Goal: Task Accomplishment & Management: Manage account settings

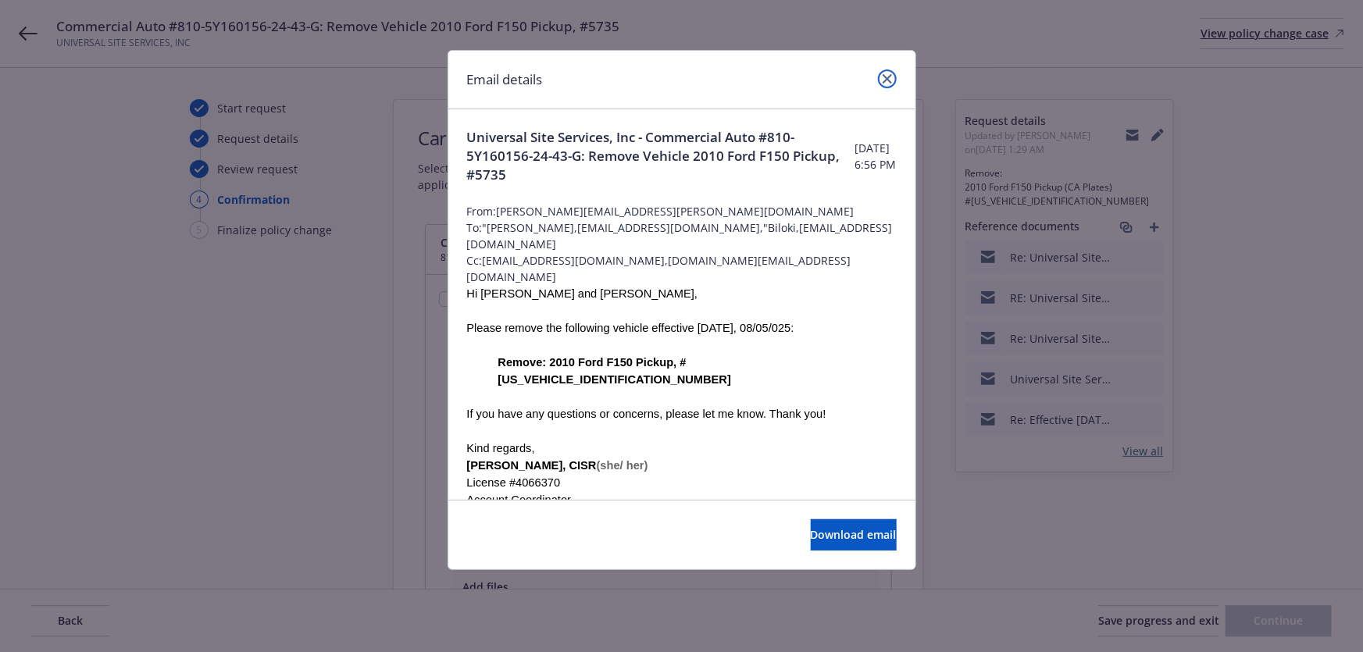
click at [889, 78] on icon "close" at bounding box center [886, 78] width 9 height 9
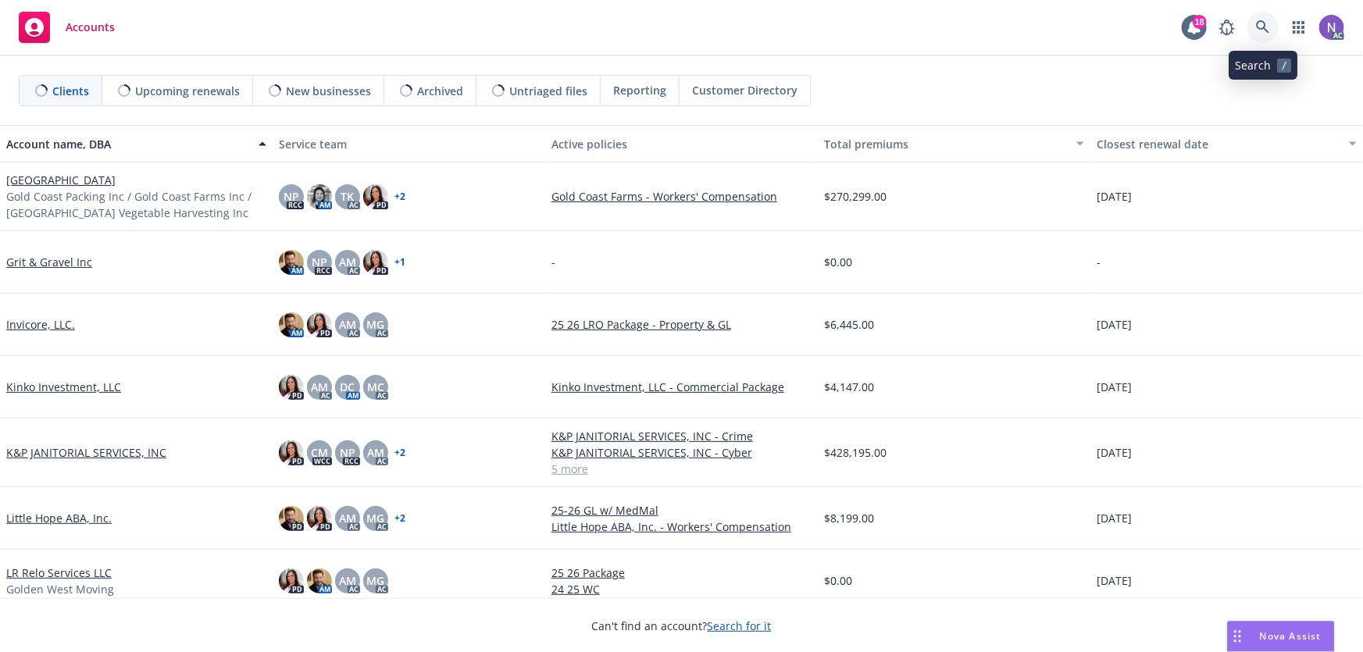
click at [1256, 33] on icon at bounding box center [1263, 27] width 14 height 14
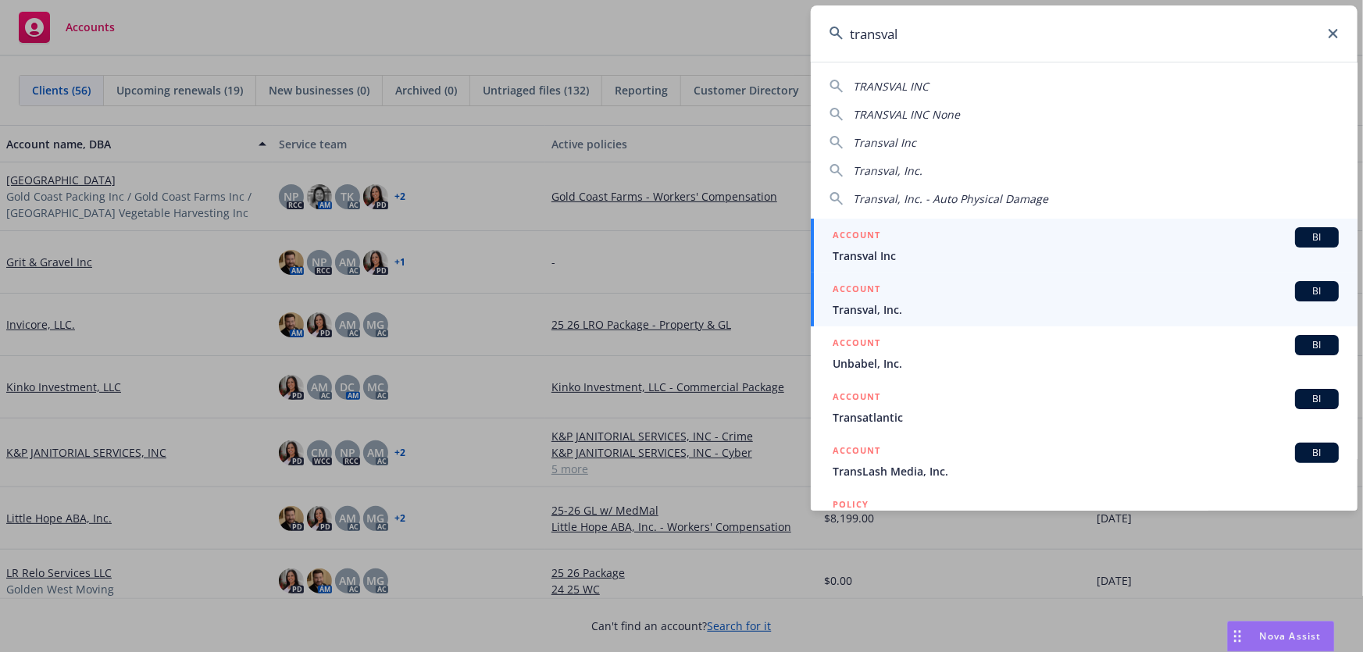
type input "transval"
click at [924, 307] on span "Transval, Inc." at bounding box center [1085, 309] width 506 height 16
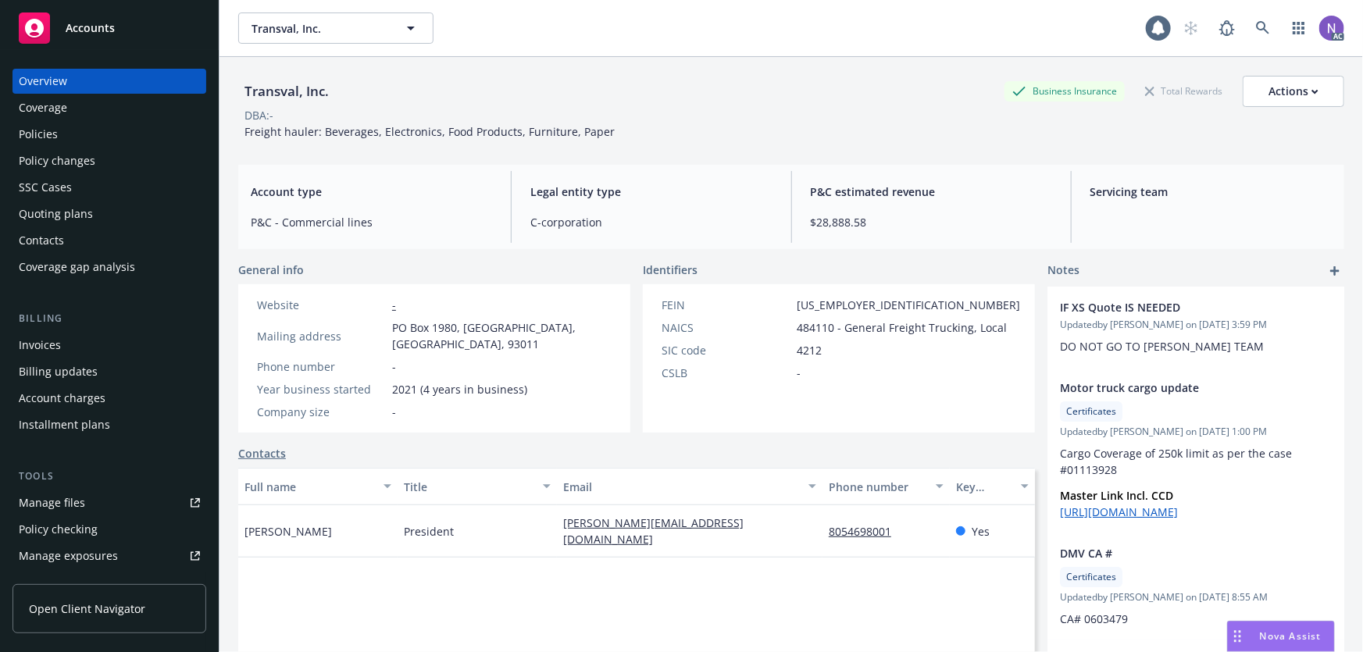
click at [137, 156] on div "Policy changes" at bounding box center [109, 160] width 181 height 25
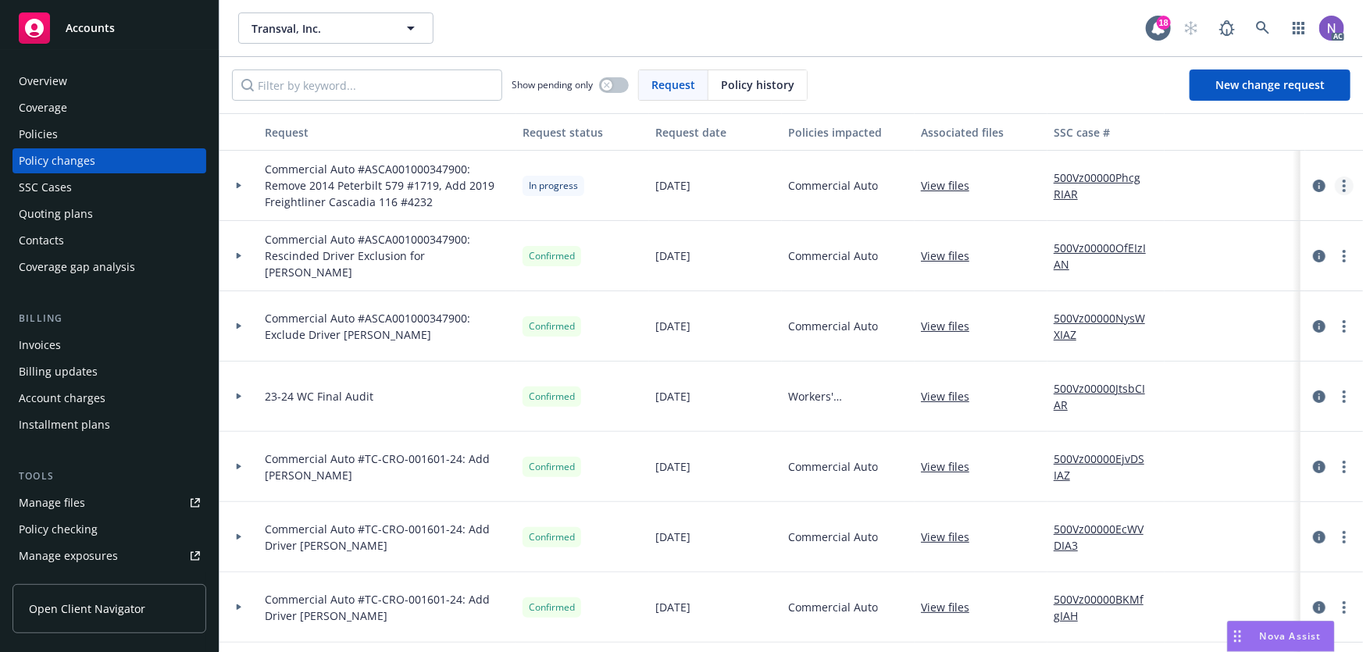
click at [1342, 181] on circle "more" at bounding box center [1343, 181] width 3 height 3
click at [1251, 308] on link "Resume workflow" at bounding box center [1208, 310] width 268 height 31
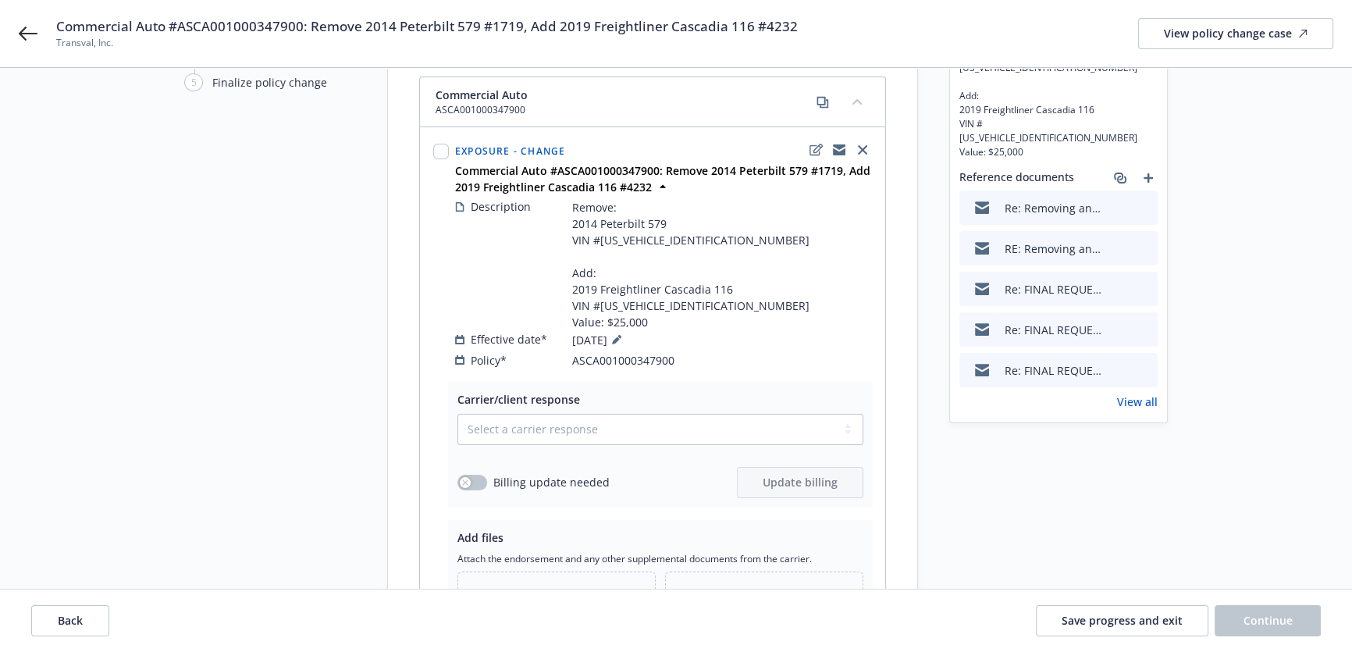
scroll to position [141, 0]
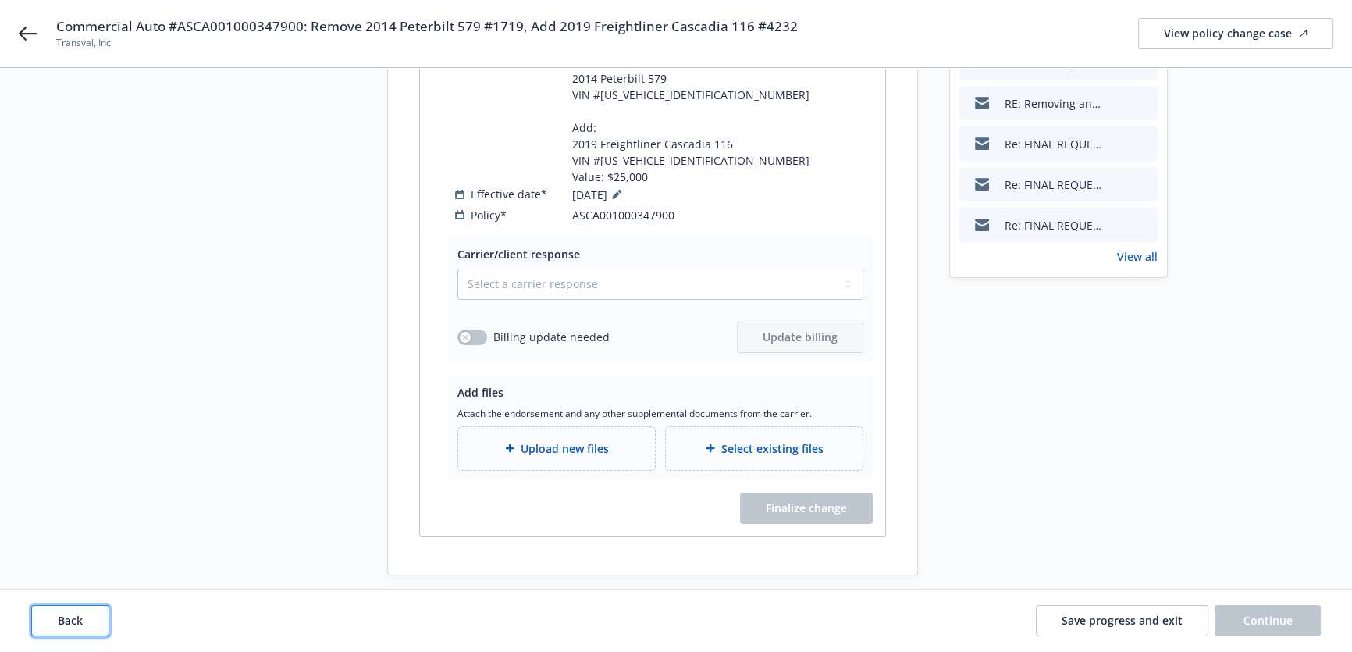
click at [73, 617] on span "Back" at bounding box center [70, 620] width 25 height 15
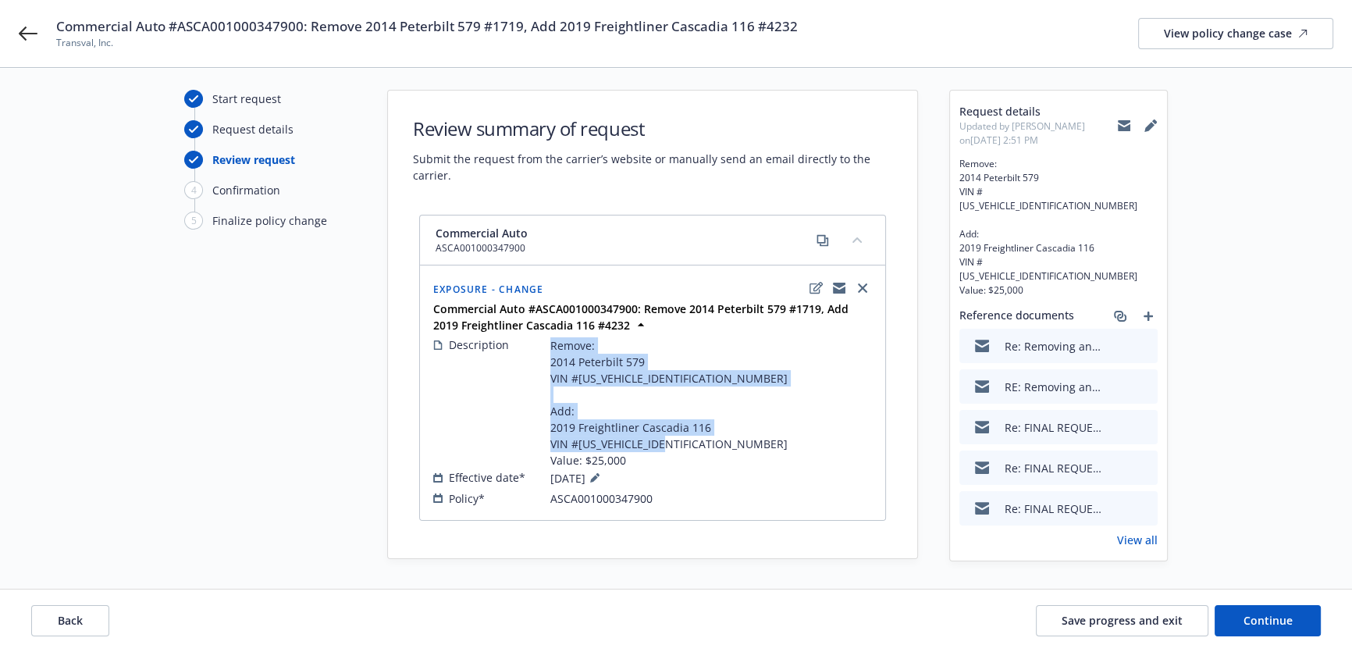
drag, startPoint x: 656, startPoint y: 460, endPoint x: 547, endPoint y: 343, distance: 160.2
click at [547, 343] on div "Description Remove: 2014 Peterbilt 579 VIN #[US_VEHICLE_IDENTIFICATION_NUMBER] …" at bounding box center [652, 403] width 439 height 132
copy div "Remove: 2014 Peterbilt 579 VIN #[US_VEHICLE_IDENTIFICATION_NUMBER] Add: 2019 Fr…"
click at [80, 623] on span "Back" at bounding box center [70, 620] width 25 height 15
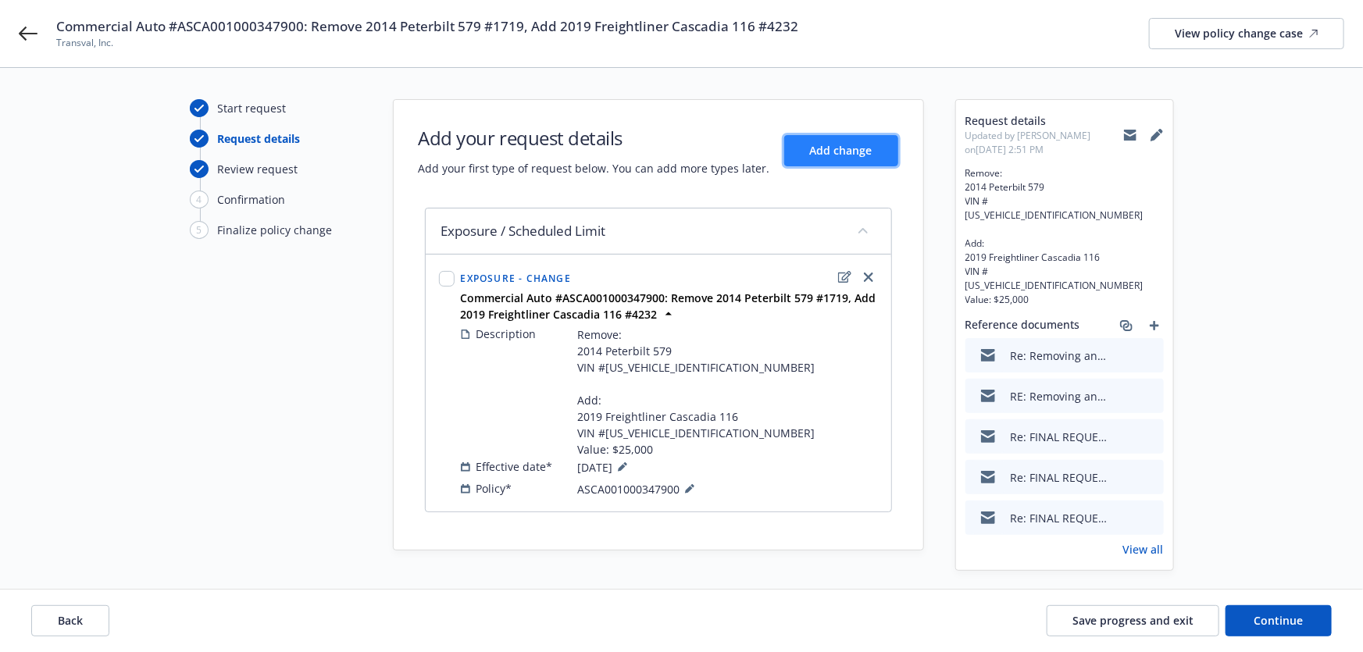
click at [855, 154] on span "Add change" at bounding box center [841, 150] width 62 height 15
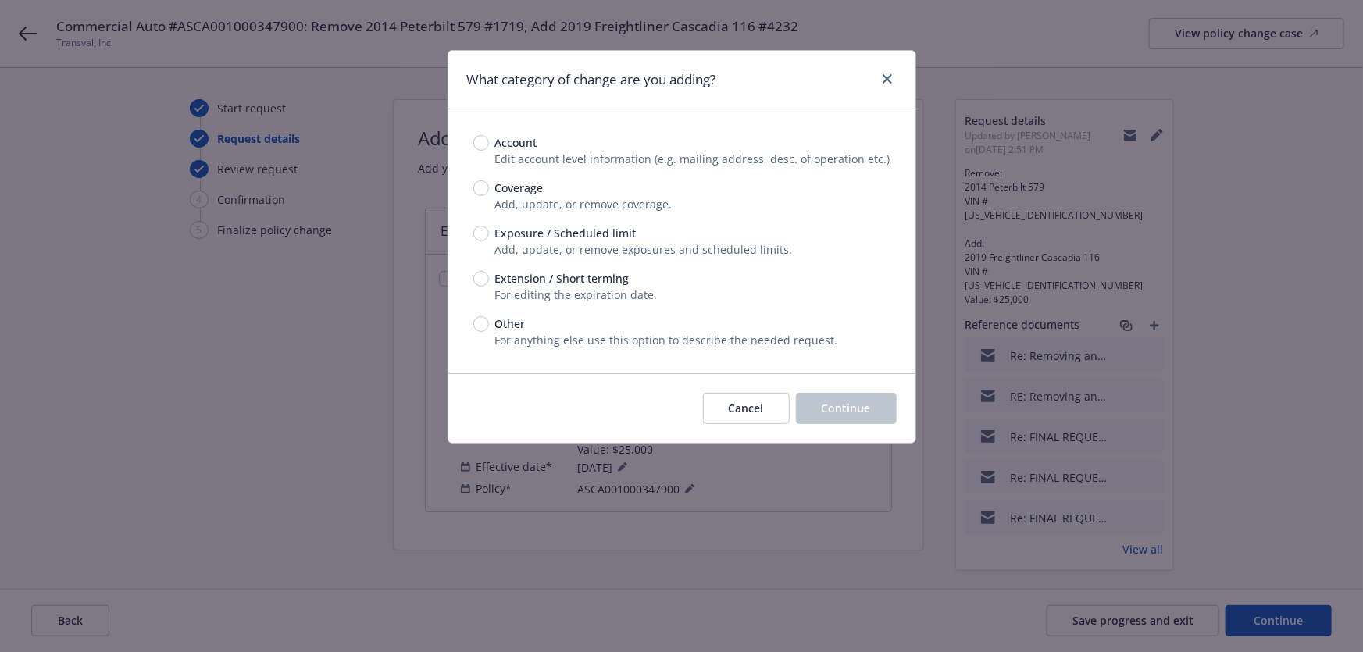
click at [555, 244] on span "Add, update, or remove exposures and scheduled limits." at bounding box center [643, 249] width 297 height 15
click at [557, 236] on span "Exposure / Scheduled limit" at bounding box center [565, 233] width 141 height 16
click at [489, 236] on input "Exposure / Scheduled limit" at bounding box center [481, 234] width 16 height 16
radio input "true"
click at [822, 417] on button "Continue" at bounding box center [846, 408] width 101 height 31
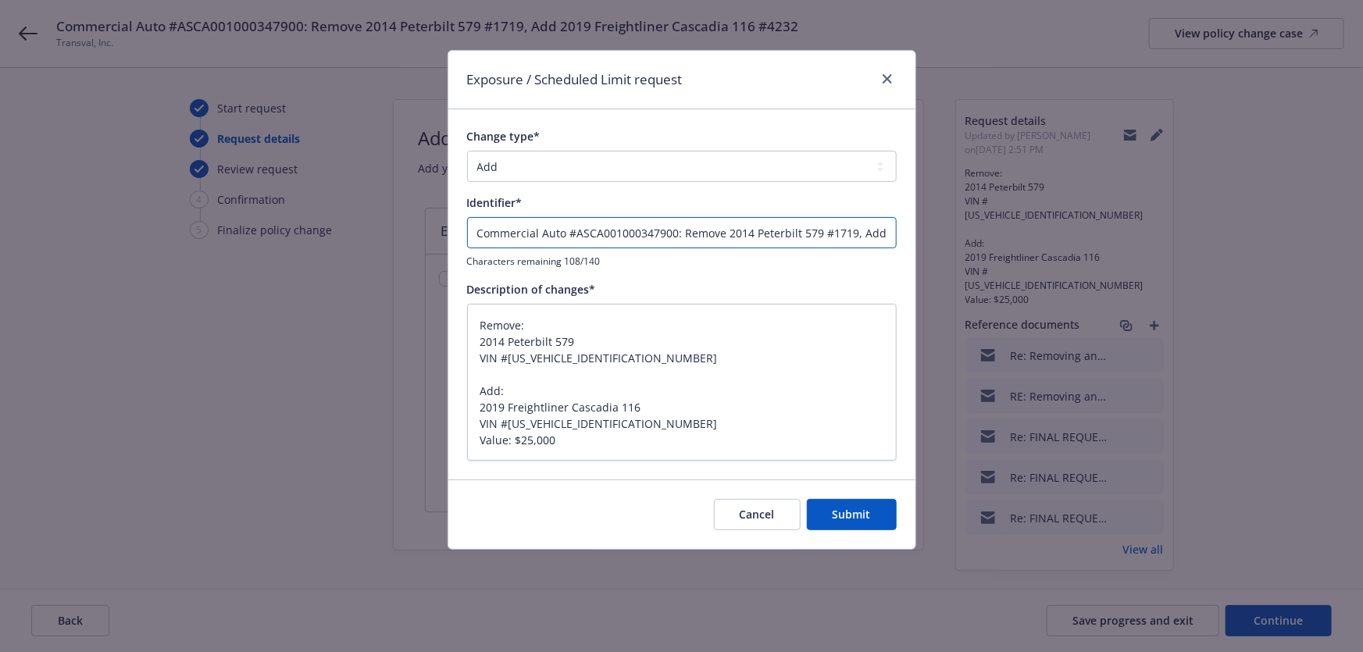
click at [602, 226] on input "Commercial Auto #ASCA001000347900: Remove 2014 Peterbilt 579 #1719, Add 2019 Fr…" at bounding box center [681, 232] width 429 height 31
type textarea "x"
click at [650, 232] on input "Commercial Auto #ASCA001000347900: Remove 2014 Peterbilt 579 #1719, Add 2019 Fr…" at bounding box center [681, 232] width 429 height 31
paste input "GL1000435-00"
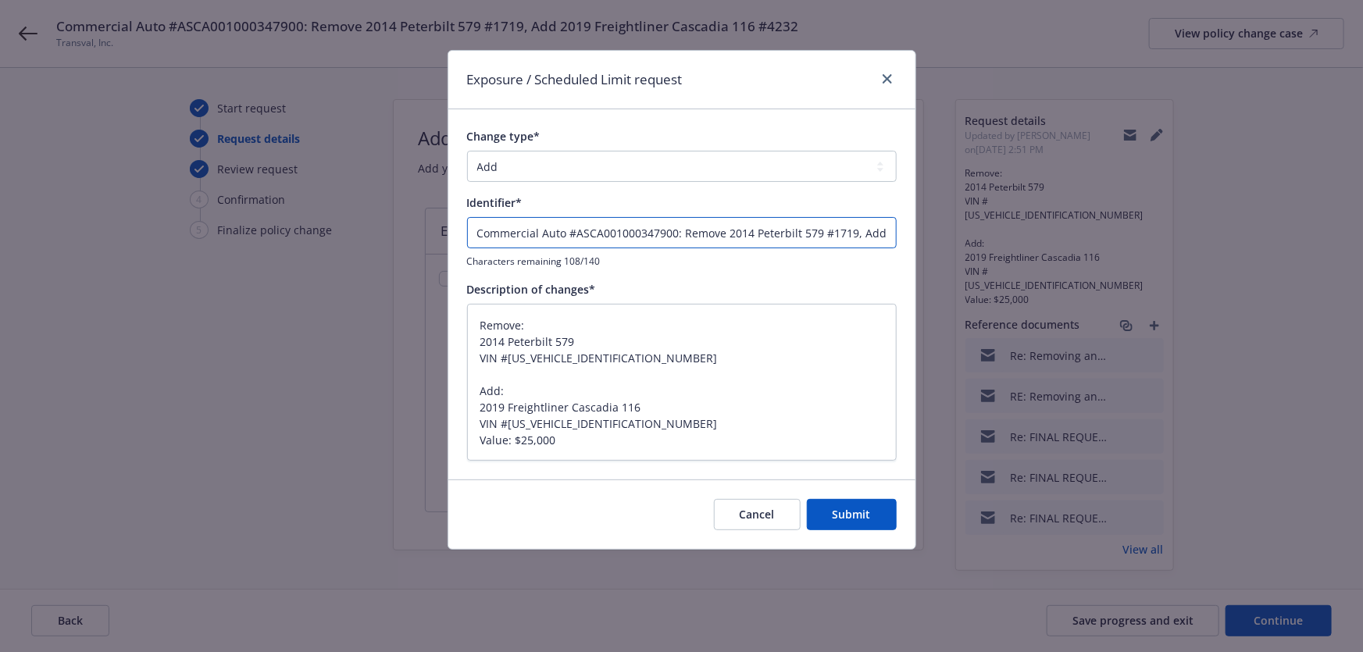
type input "Commercial Auto #AGL1000435-00 : Remove 2014 Peterbilt 579 #1719, Add 2019 Frei…"
type textarea "x"
type input "Commercial Auto #AGL1000435-00 : Remove 2014 Peterbilt 579 #1719, Add 2019 Frei…"
type textarea "x"
type input "Commercial Auto #AGL1000435-00: Remove 2014 Peterbilt 579 #1719, Add 2019 Freig…"
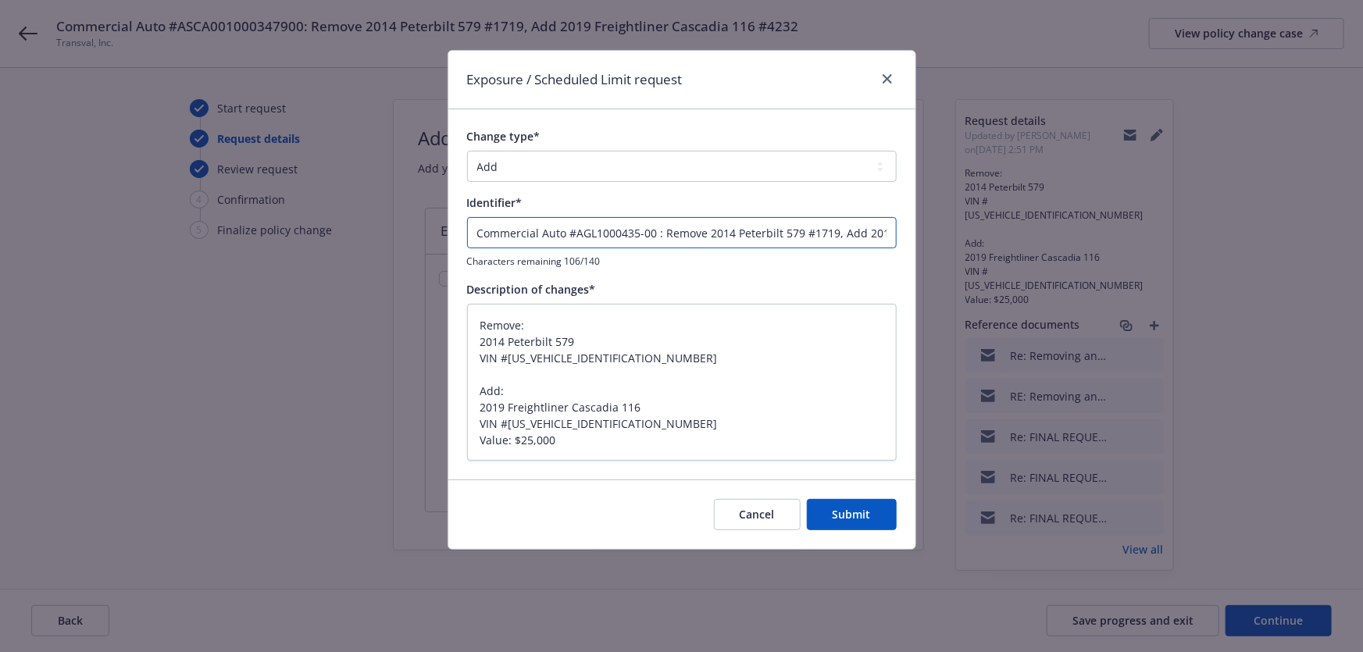
type textarea "x"
type input "Commercial Auto #AGL1000435-00: Remove 2014 Peterbilt 579 #1719, Add 2019 Freig…"
type textarea "x"
drag, startPoint x: 565, startPoint y: 229, endPoint x: 389, endPoint y: 217, distance: 176.8
click at [400, 225] on div "Exposure / Scheduled Limit request Change type* Add Audit Change Remove Identif…" at bounding box center [681, 326] width 1363 height 652
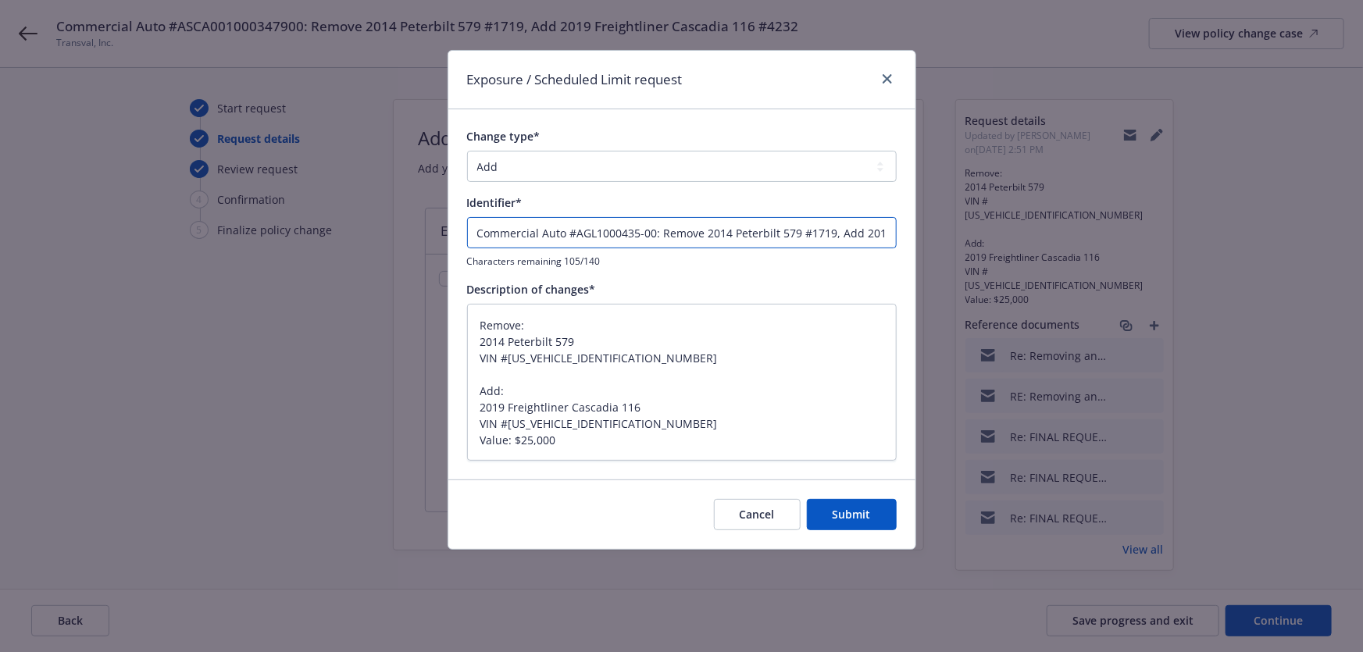
type input "m #AGL1000435-00: Remove 2014 Peterbilt 579 #1719, Add 2019 Freightliner Cascad…"
type textarea "x"
type input "mt #AGL1000435-00: Remove 2014 Peterbilt 579 #1719, Add 2019 Freightliner Casca…"
type textarea "x"
type input "mtc #AGL1000435-00: Remove 2014 Peterbilt 579 #1719, Add 2019 Freightliner Casc…"
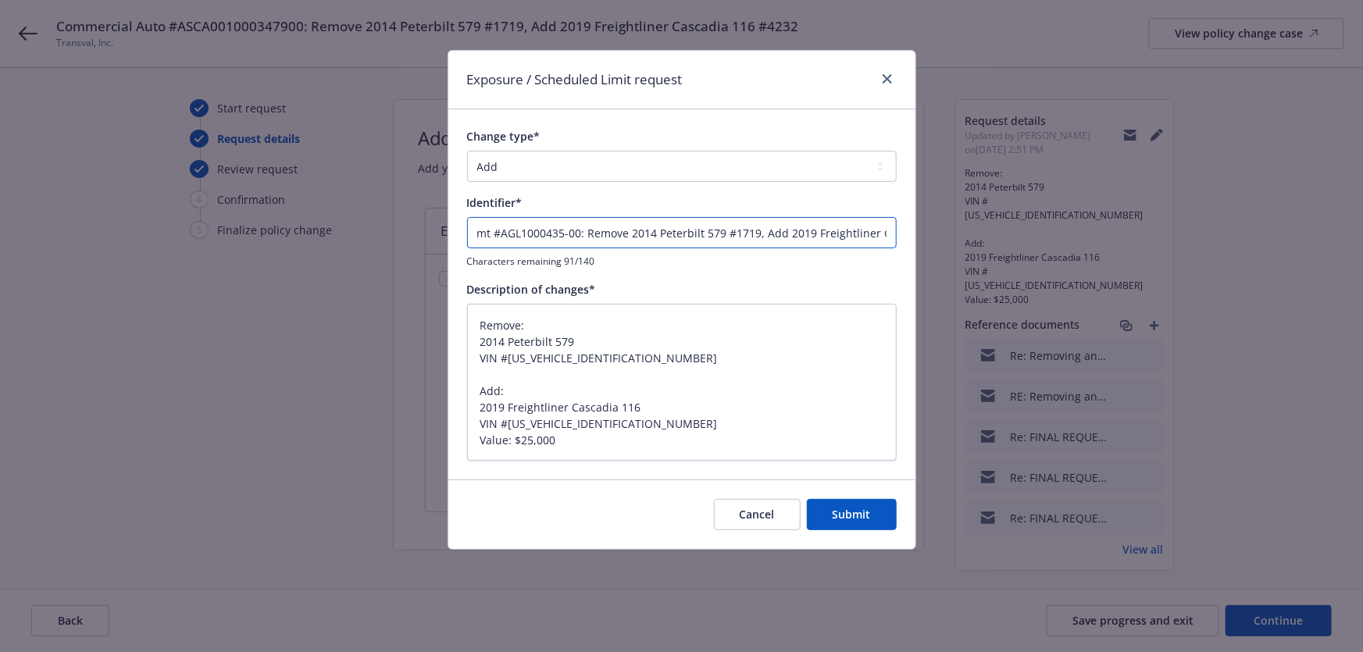
type textarea "x"
type input "mtcS #AGL1000435-00: Remove 2014 Peterbilt 579 #1719, Add 2019 Freightliner Cas…"
type textarea "x"
click at [496, 226] on input "mtcS #AGL1000435-00: Remove 2014 Peterbilt 579 #1719, Add 2019 Freightliner Cas…" at bounding box center [681, 232] width 429 height 31
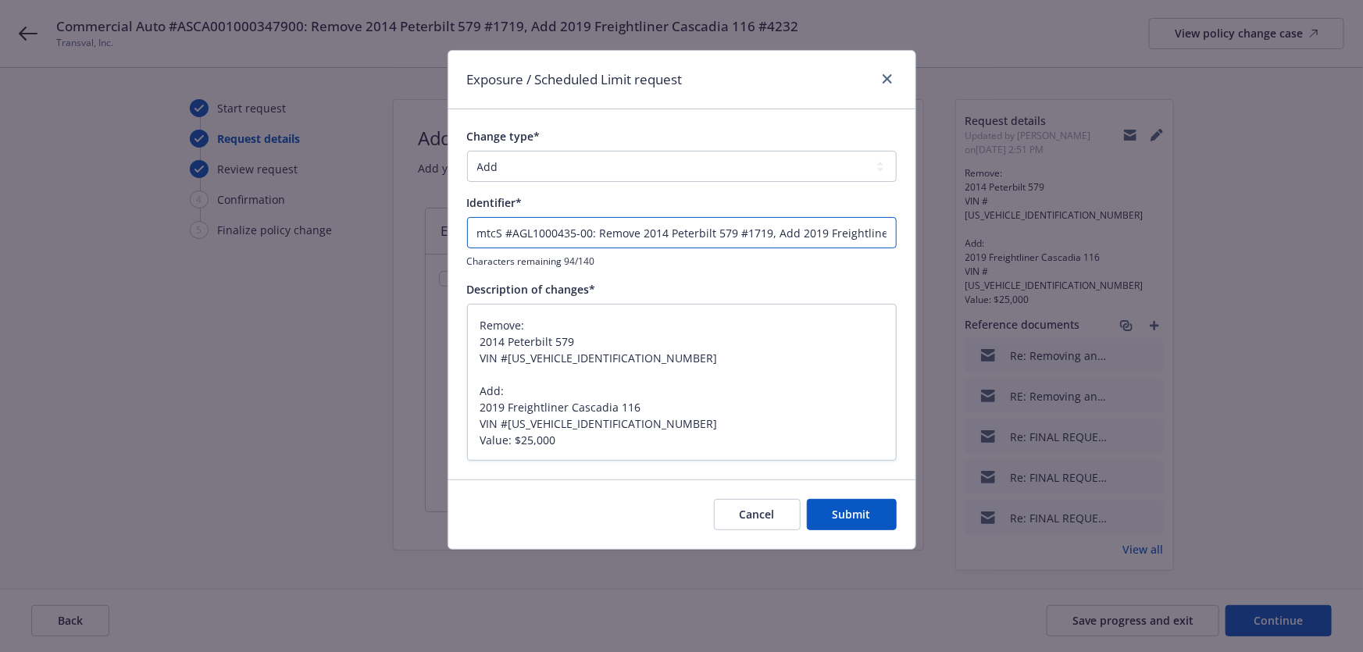
type input "M#AGL1000435-00: Remove 2014 Peterbilt 579 #1719, Add 2019 Freightliner Cascadi…"
type textarea "x"
type input "MT#AGL1000435-00: Remove 2014 Peterbilt 579 #1719, Add 2019 Freightliner Cascad…"
type textarea "x"
type input "MTC#AGL1000435-00: Remove 2014 Peterbilt 579 #1719, Add 2019 Freightliner Casca…"
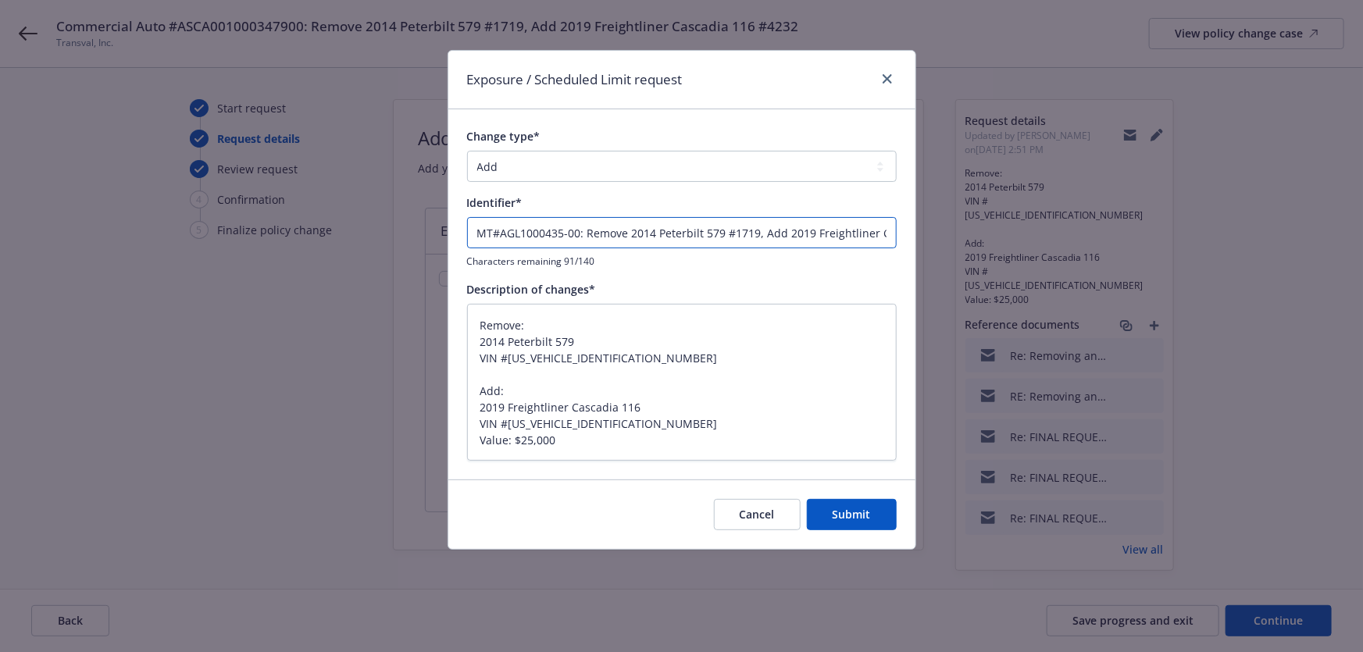
type textarea "x"
type input "MTCs#AGL1000435-00: Remove 2014 Peterbilt 579 #1719, Add 2019 Freightliner Casc…"
type textarea "x"
paste input "otor Truck Cargo"
type input "Motor Truck Cargo#AGL1000435-00: Remove 2014 Peterbilt 579 #1719, Add 2019 Frei…"
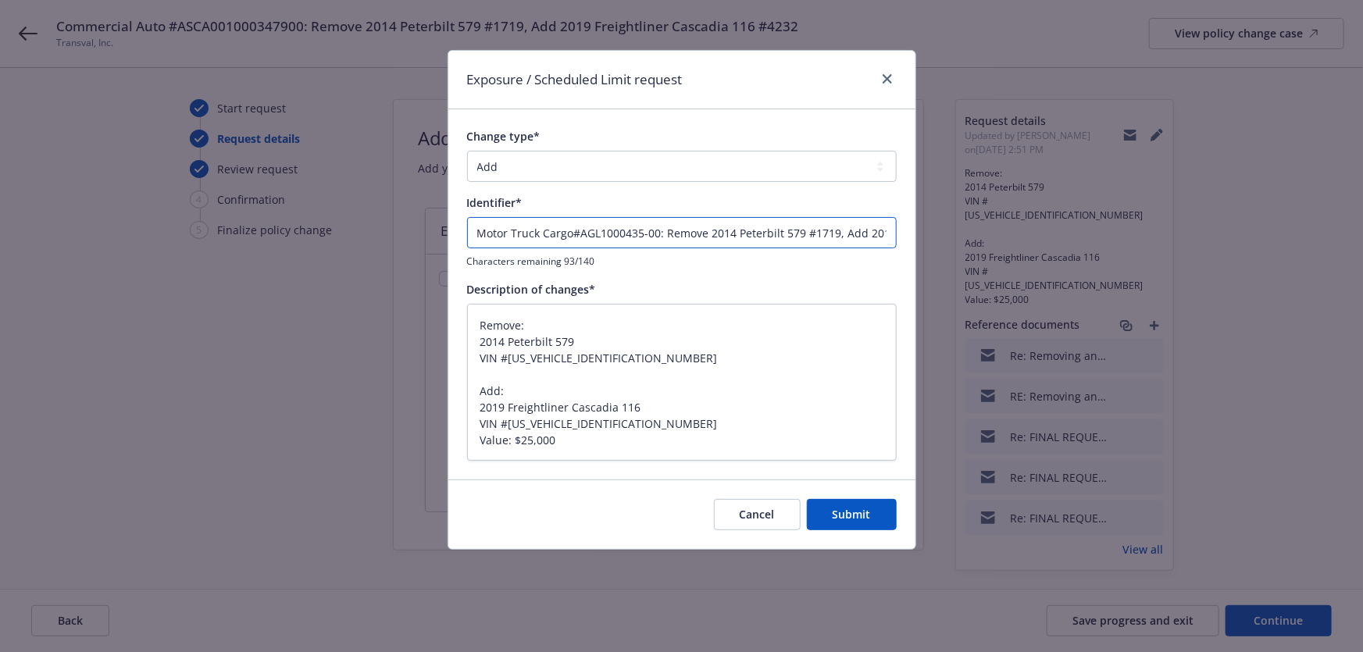
type textarea "x"
type input "Motor Truck Cargo #AGL1000435-00: Remove 2014 Peterbilt 579 #1719, Add 2019 Fre…"
type textarea "x"
type input "Motor Truck Cargo #AGL1000435-00: Remove 2014 Peterbilt 579 #1719, Add 2019 Fre…"
click at [853, 511] on span "Submit" at bounding box center [851, 514] width 38 height 15
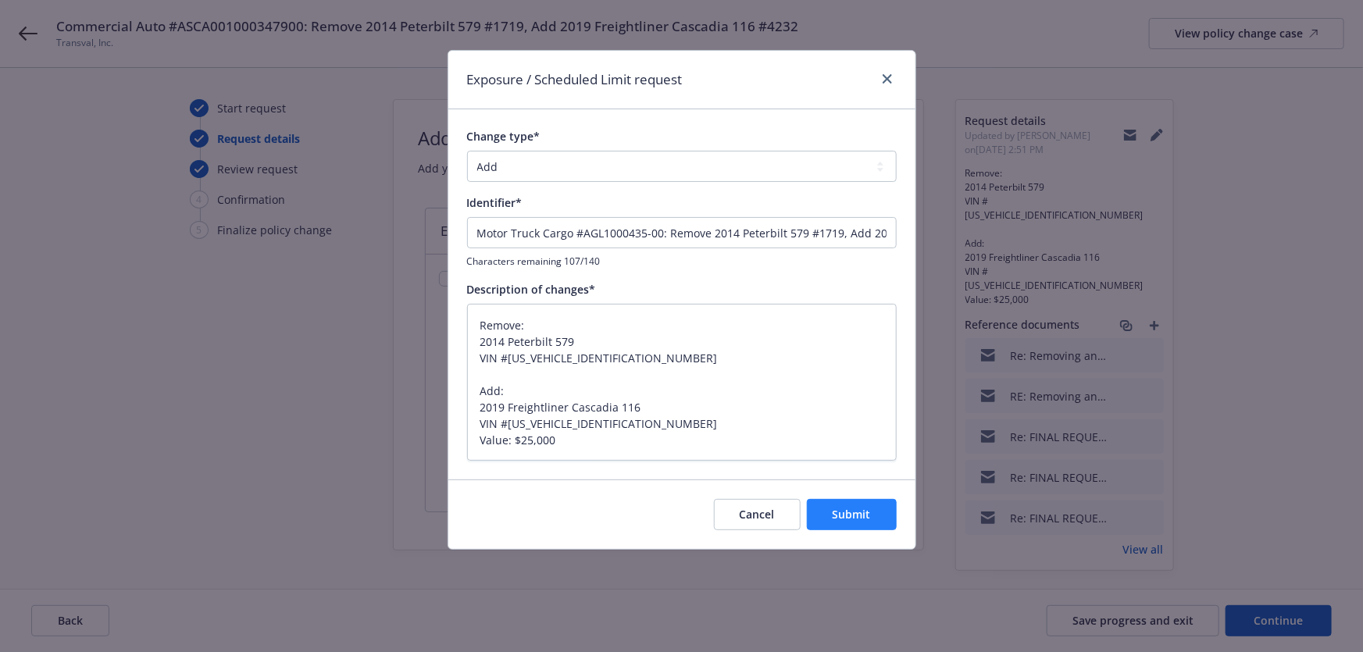
type textarea "x"
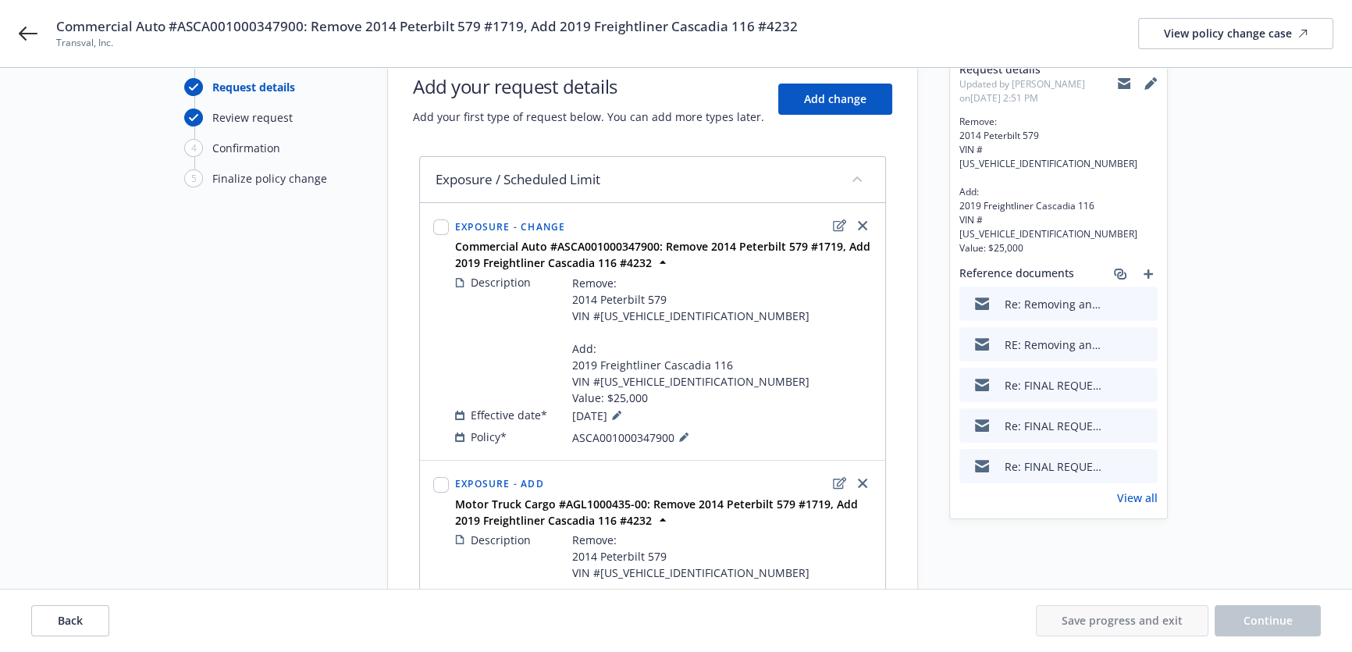
scroll to position [212, 0]
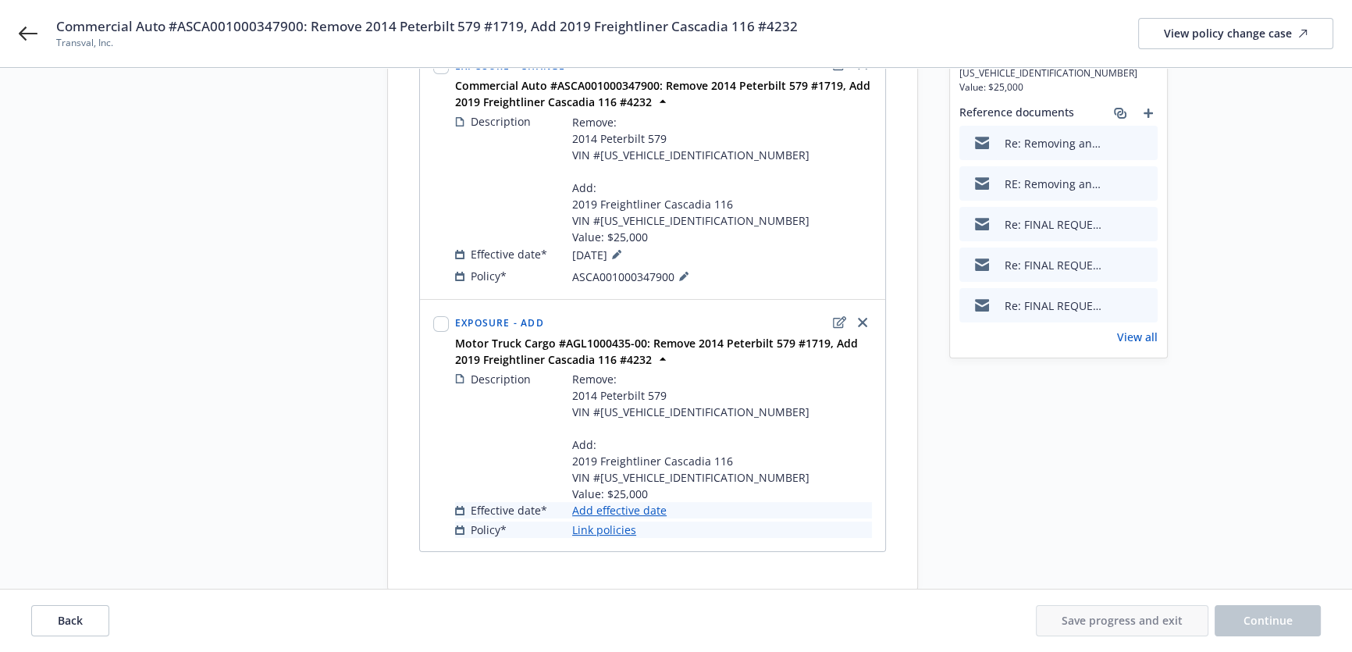
click at [635, 509] on link "Add effective date" at bounding box center [619, 510] width 94 height 16
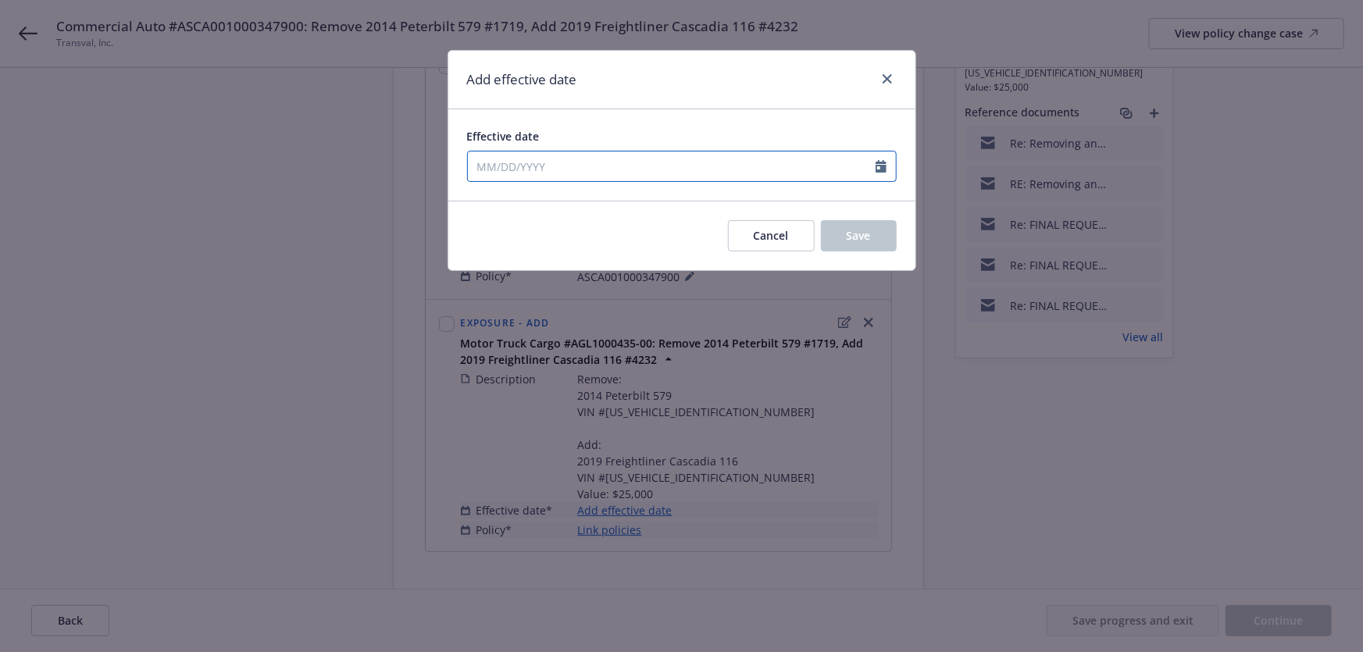
click at [559, 164] on input "Effective date" at bounding box center [672, 166] width 408 height 30
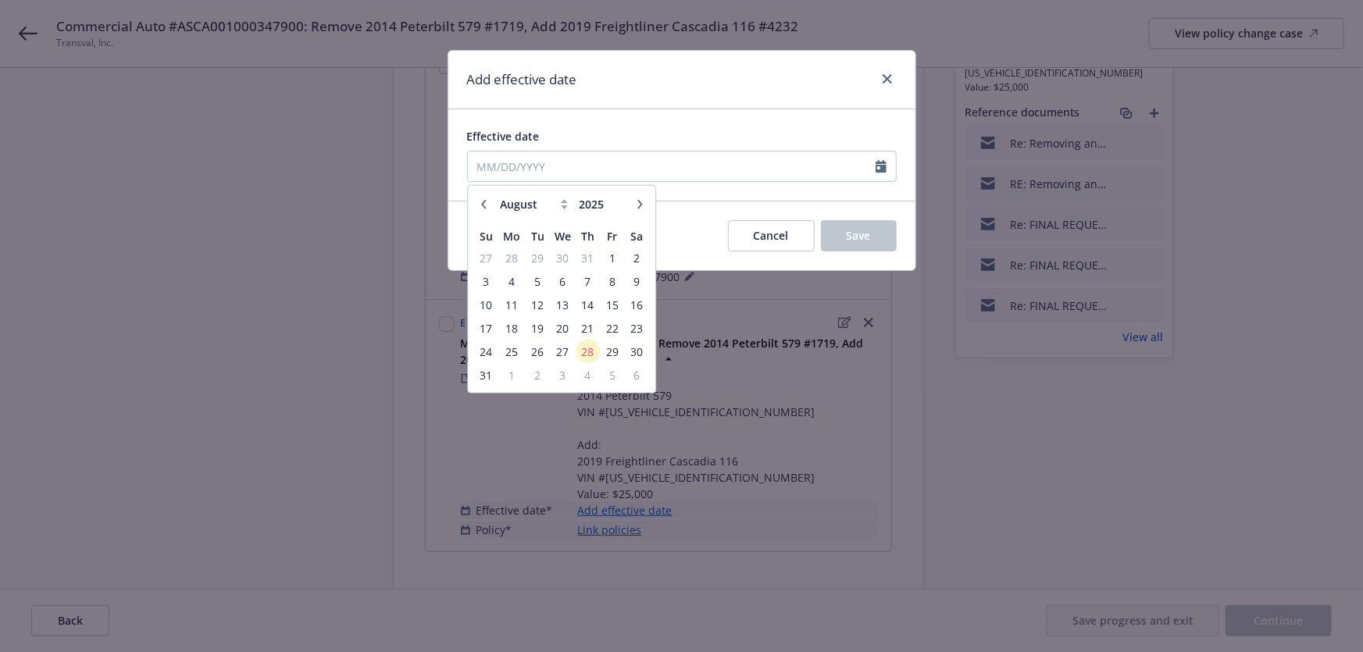
click at [484, 201] on icon "button" at bounding box center [483, 203] width 5 height 9
select select "7"
click at [582, 323] on span "24" at bounding box center [587, 328] width 21 height 20
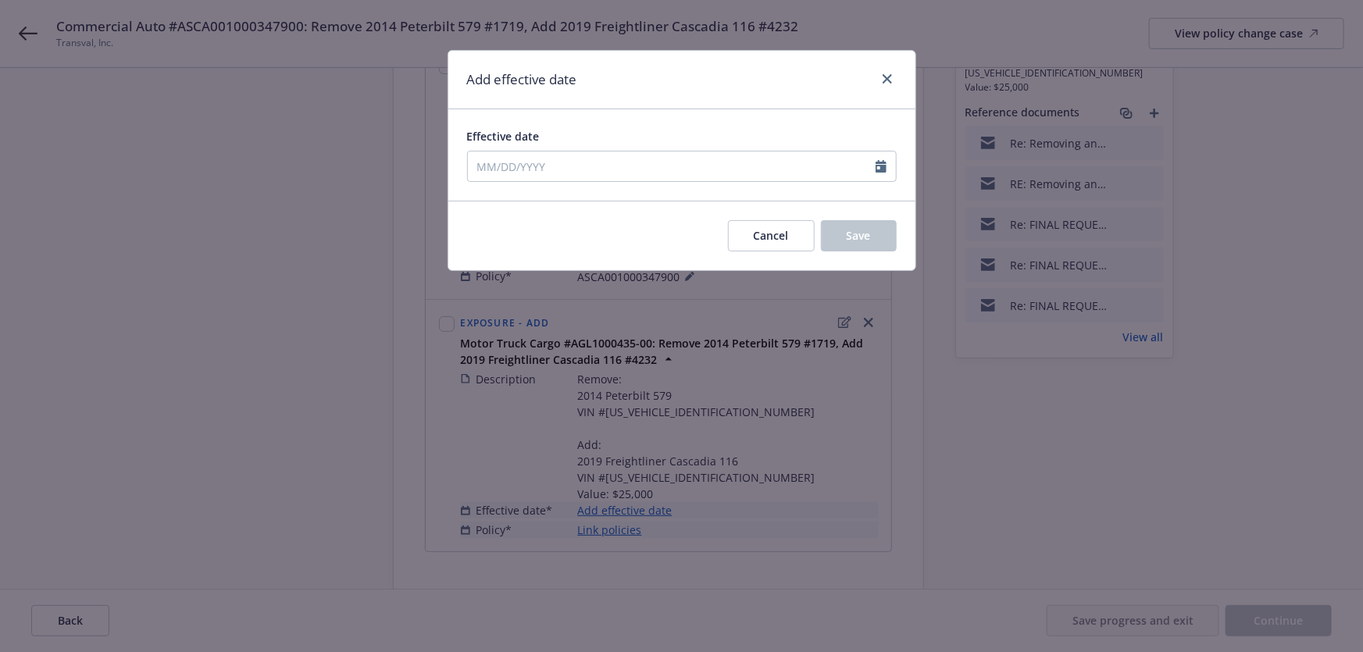
type input "[DATE]"
click at [864, 243] on button "Save" at bounding box center [859, 235] width 76 height 31
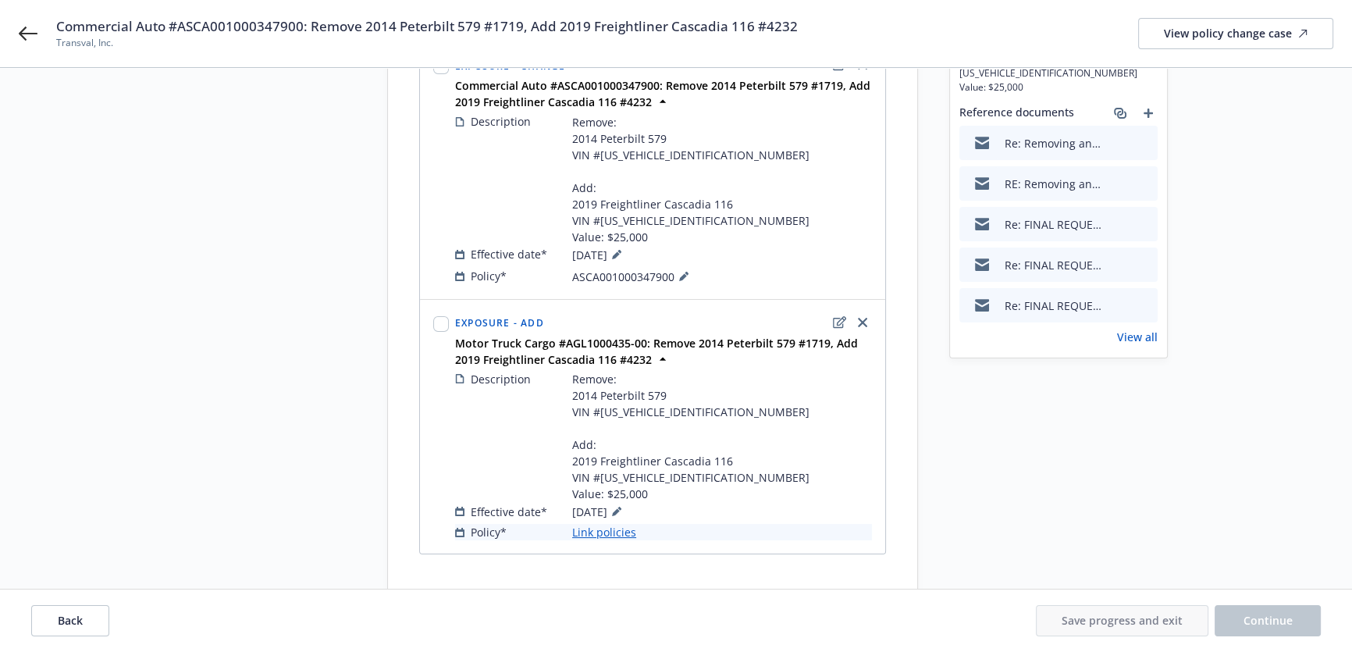
click at [624, 533] on link "Link policies" at bounding box center [604, 532] width 64 height 16
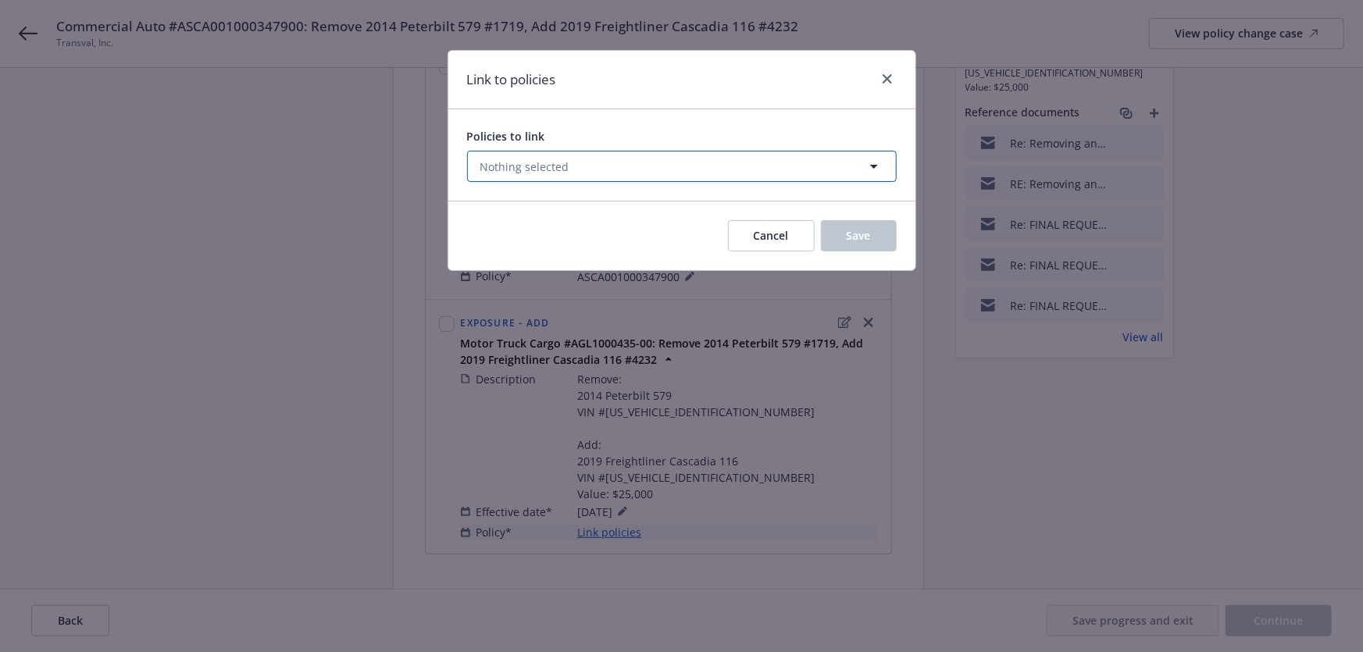
click at [621, 172] on button "Nothing selected" at bounding box center [681, 166] width 429 height 31
select select "ACTIVE"
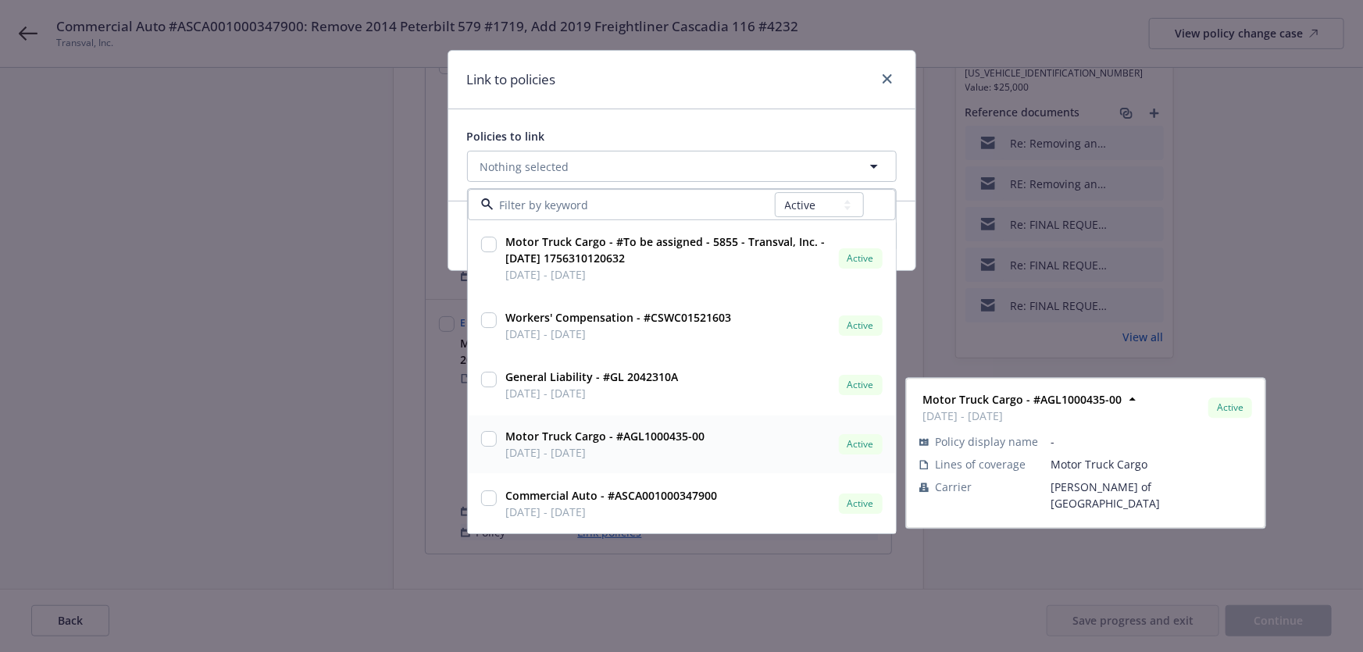
click at [725, 434] on div "Motor Truck Cargo - #AGL1000435-00 [DATE] - [DATE] Active" at bounding box center [693, 445] width 386 height 39
checkbox input "true"
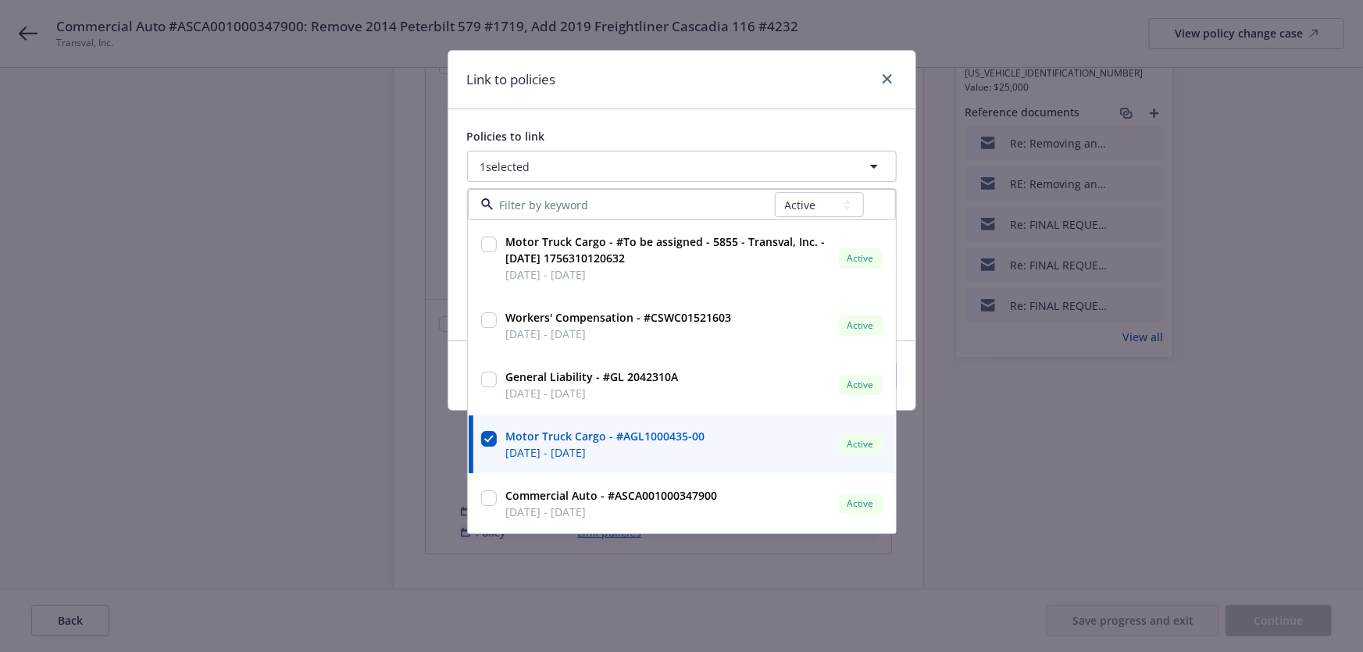
click at [650, 106] on div "Link to policies" at bounding box center [681, 80] width 467 height 59
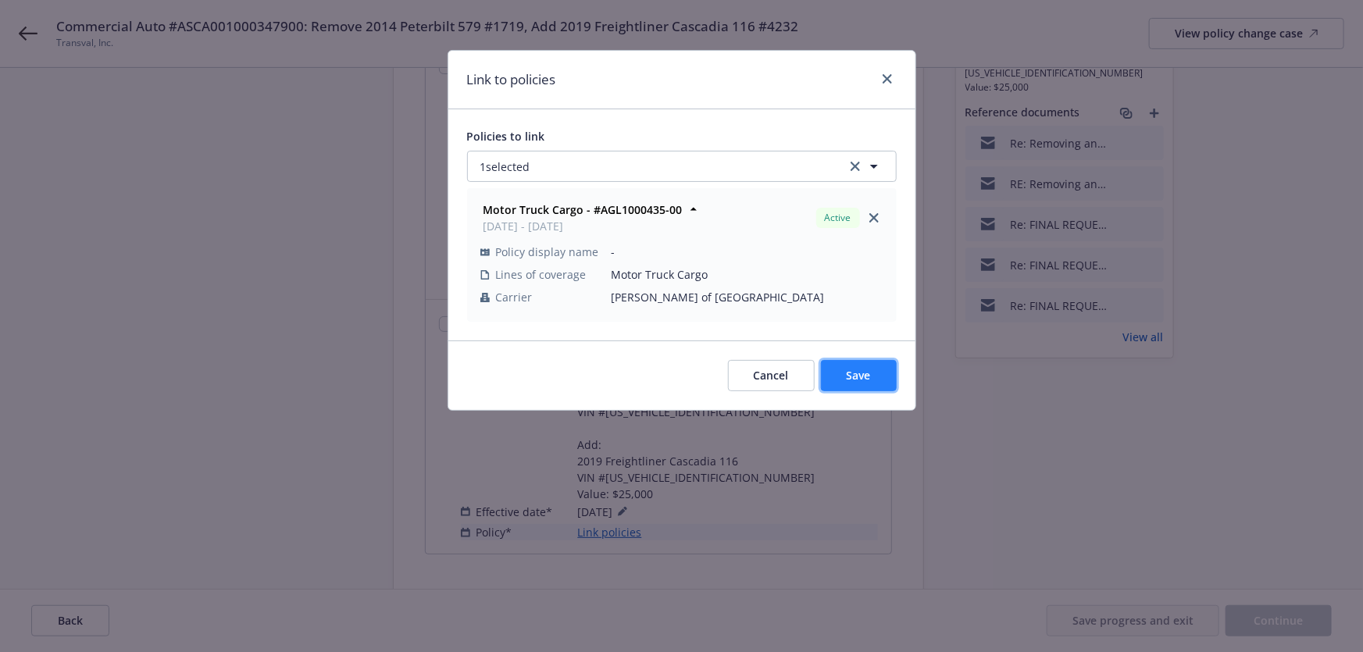
click at [855, 381] on span "Save" at bounding box center [858, 375] width 24 height 15
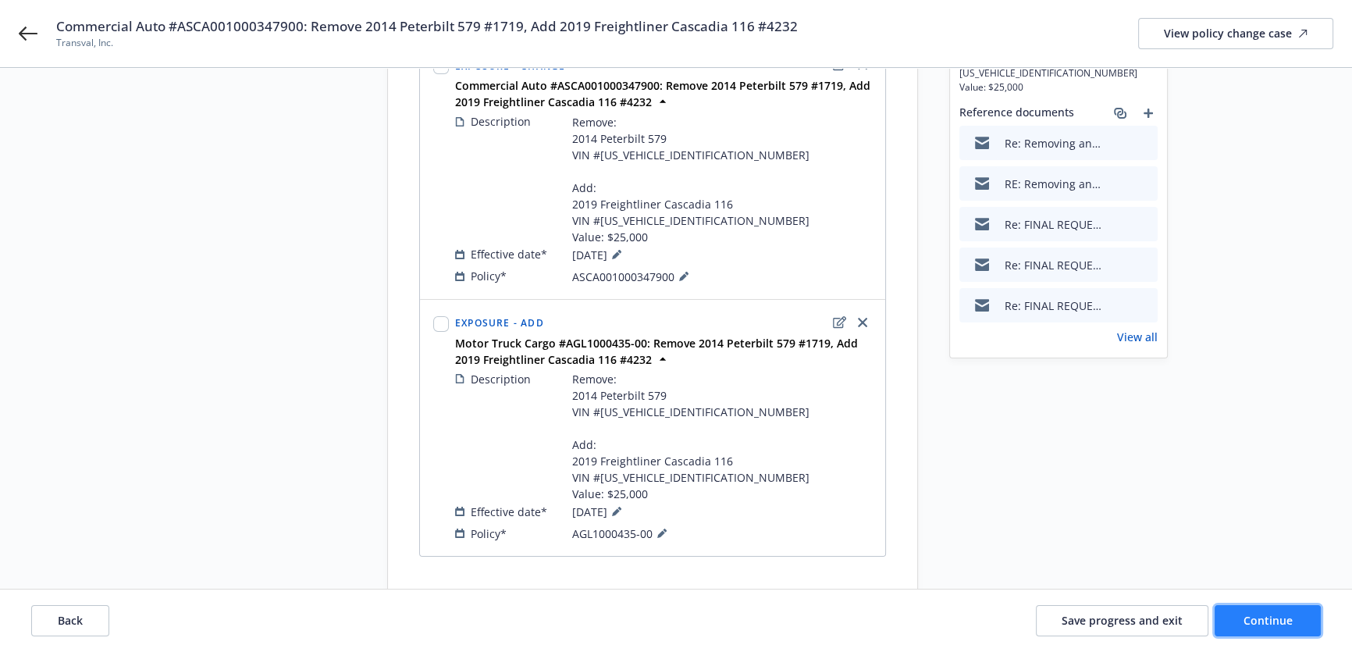
click at [1258, 634] on button "Continue" at bounding box center [1268, 620] width 106 height 31
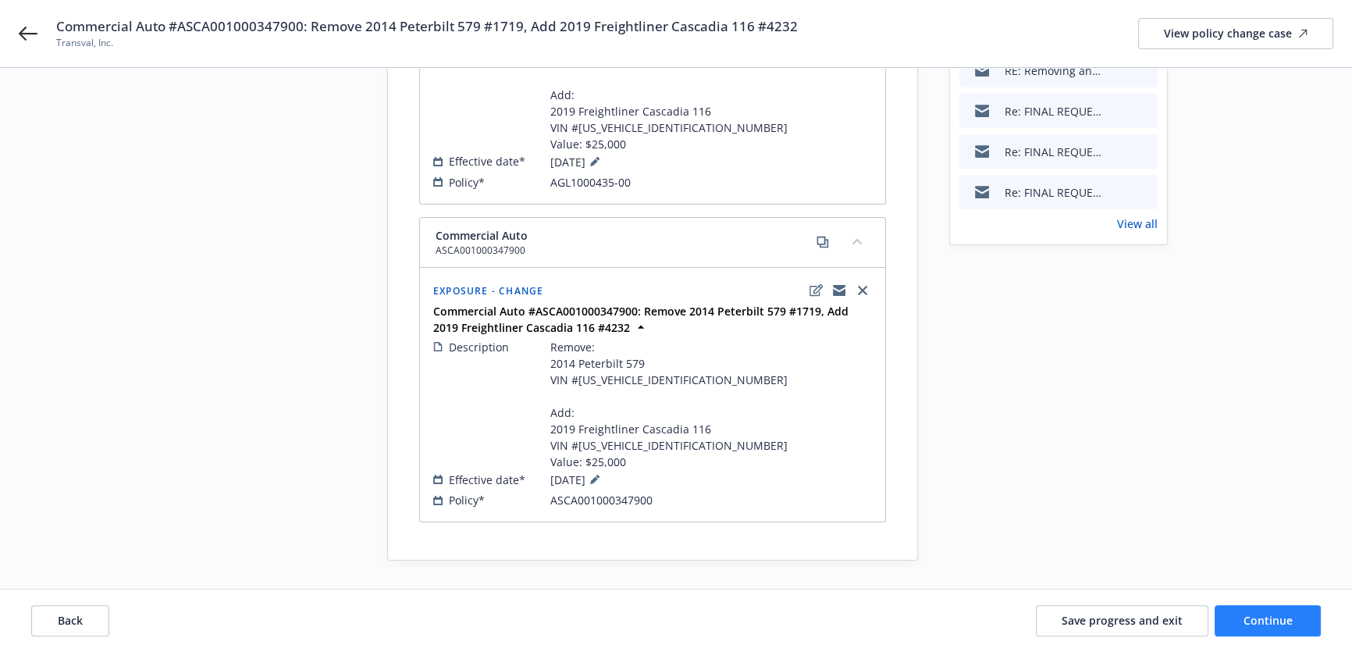
scroll to position [328, 0]
click at [1249, 614] on span "Continue" at bounding box center [1268, 620] width 49 height 15
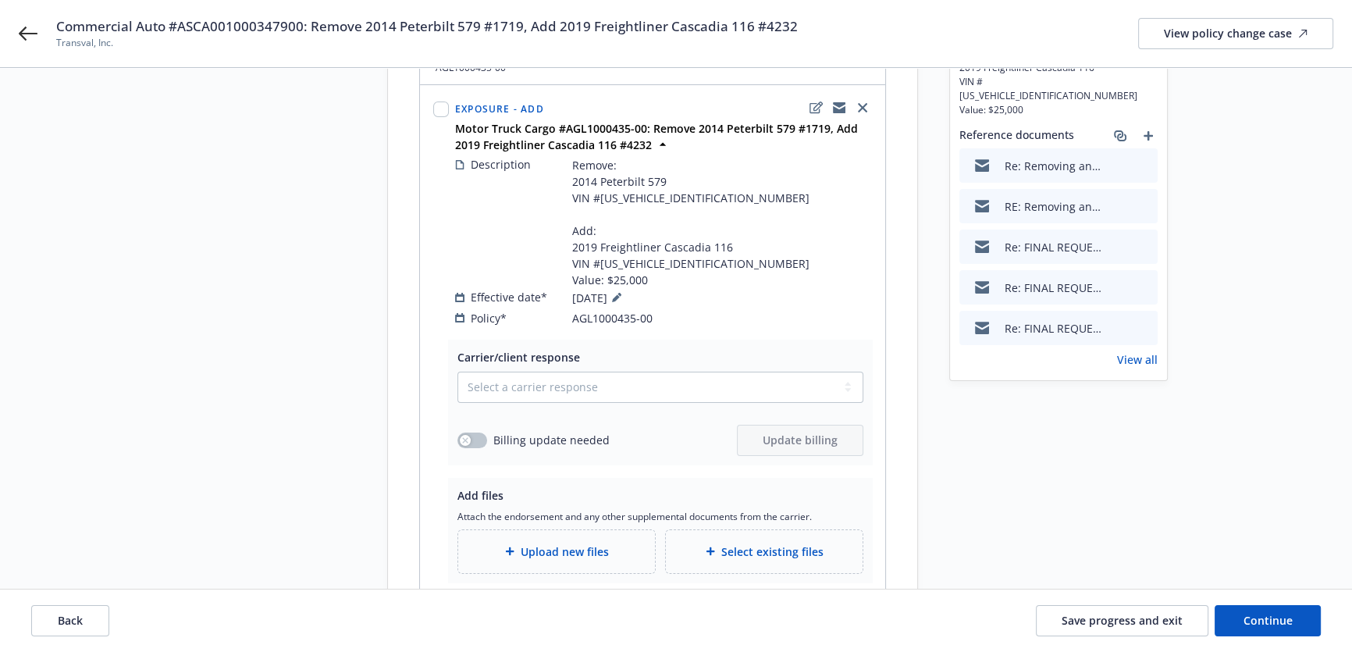
scroll to position [186, 0]
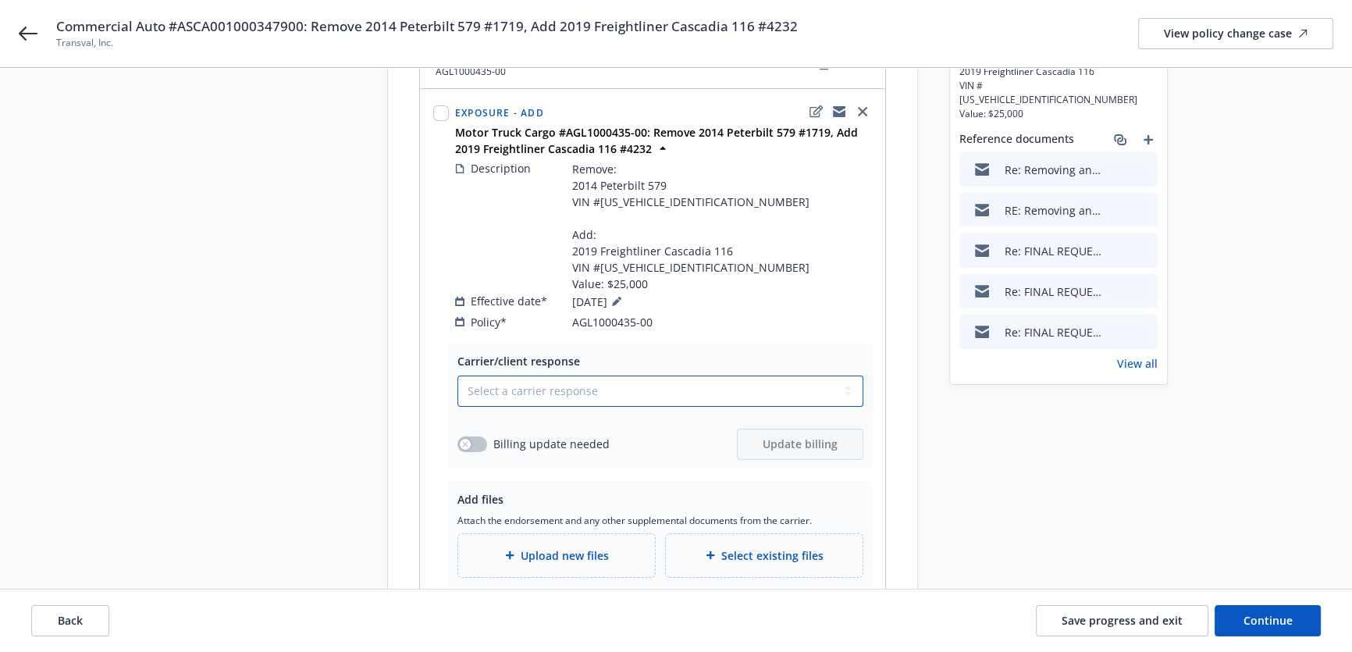
click at [684, 379] on select "Select a carrier response Accepted Accepted with revision No endorsement needed…" at bounding box center [661, 391] width 406 height 31
select select "ACCEPTED"
click at [458, 376] on select "Select a carrier response Accepted Accepted with revision No endorsement needed…" at bounding box center [661, 391] width 406 height 31
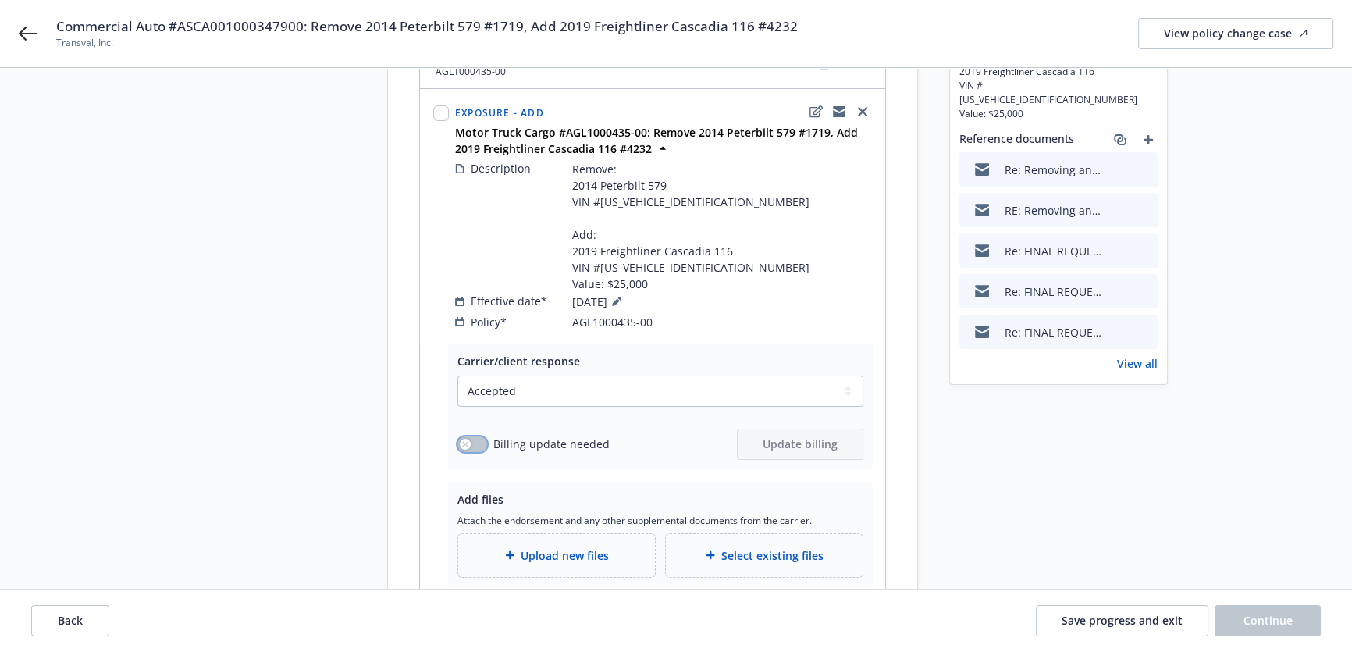
click at [465, 441] on icon "button" at bounding box center [464, 443] width 5 height 5
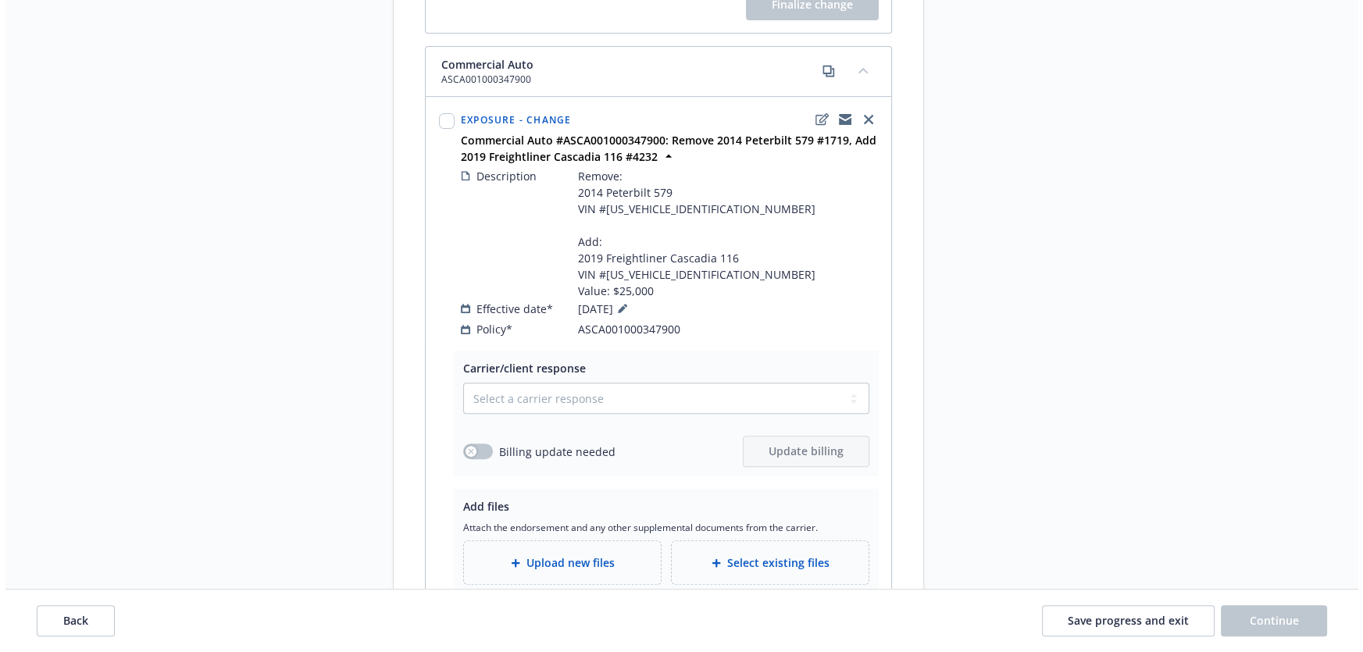
scroll to position [825, 0]
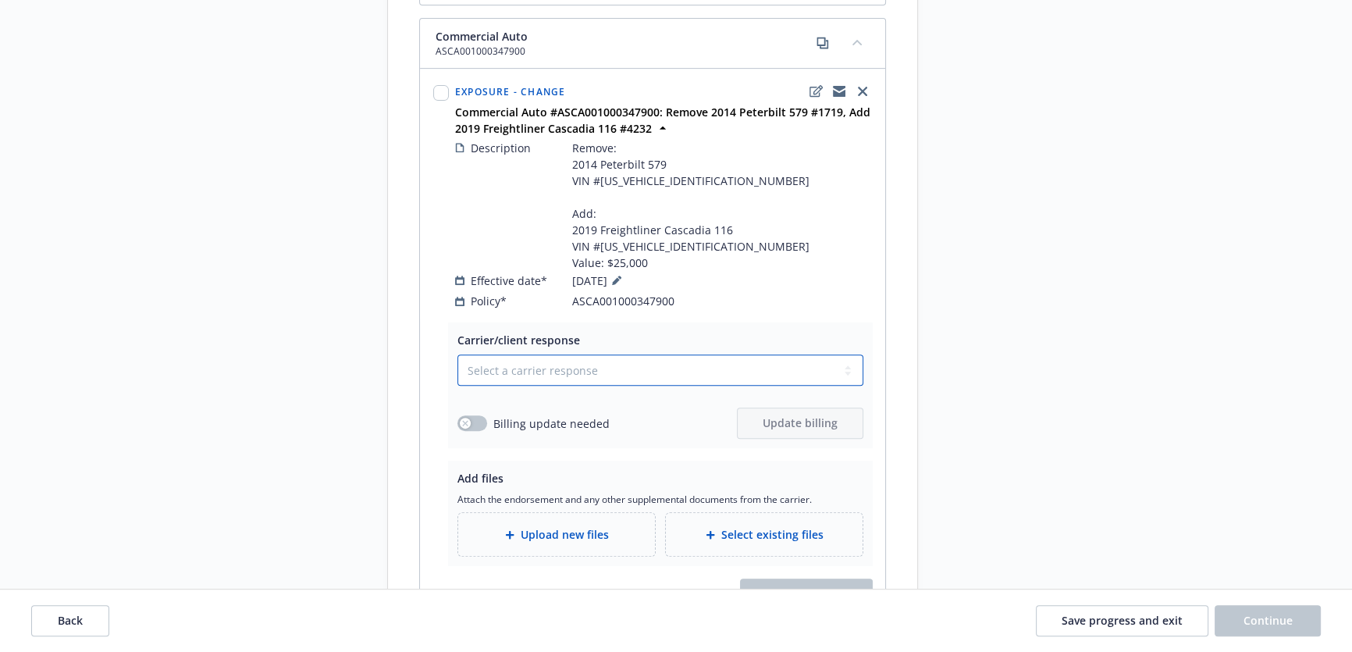
click at [538, 354] on select "Select a carrier response Accepted Accepted with revision No endorsement needed…" at bounding box center [661, 369] width 406 height 31
select select "ACCEPTED"
click at [458, 354] on select "Select a carrier response Accepted Accepted with revision No endorsement needed…" at bounding box center [661, 369] width 406 height 31
click at [469, 418] on div "button" at bounding box center [465, 423] width 11 height 11
click at [764, 415] on span "Update billing" at bounding box center [800, 422] width 75 height 15
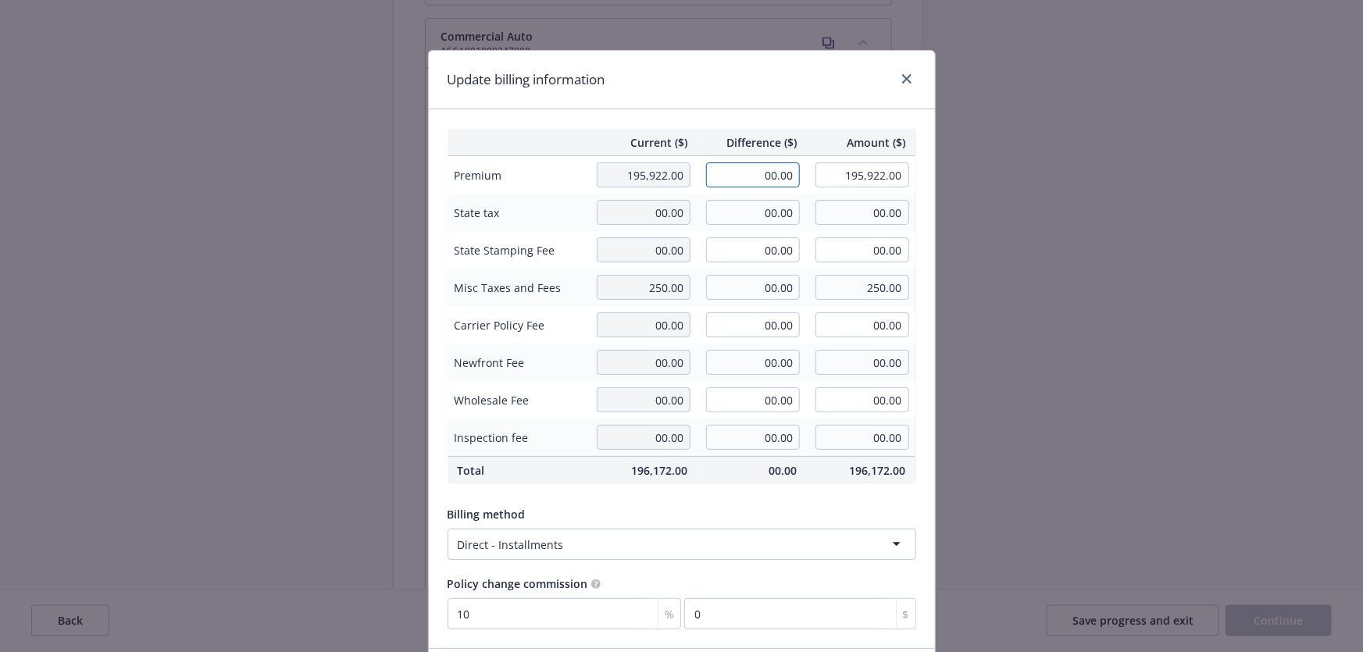
click at [761, 179] on input "00.00" at bounding box center [753, 174] width 94 height 25
paste input "$621.00)"
click at [757, 180] on input "$621.00" at bounding box center [753, 174] width 94 height 25
click at [753, 180] on input "$621.00" at bounding box center [753, 174] width 94 height 25
type input "-621.00"
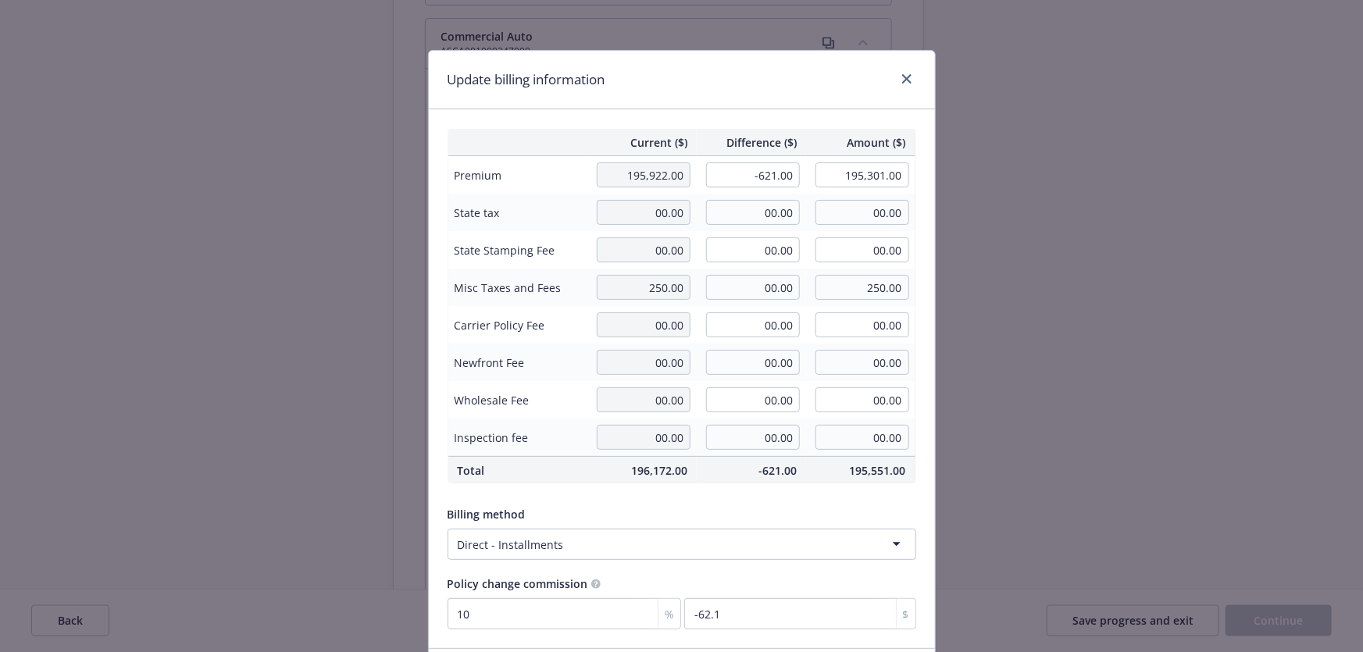
type input "195,301.00"
type input "-62.1"
click at [761, 290] on input "00.00" at bounding box center [753, 287] width 94 height 25
type input "10.00"
type input "260.00"
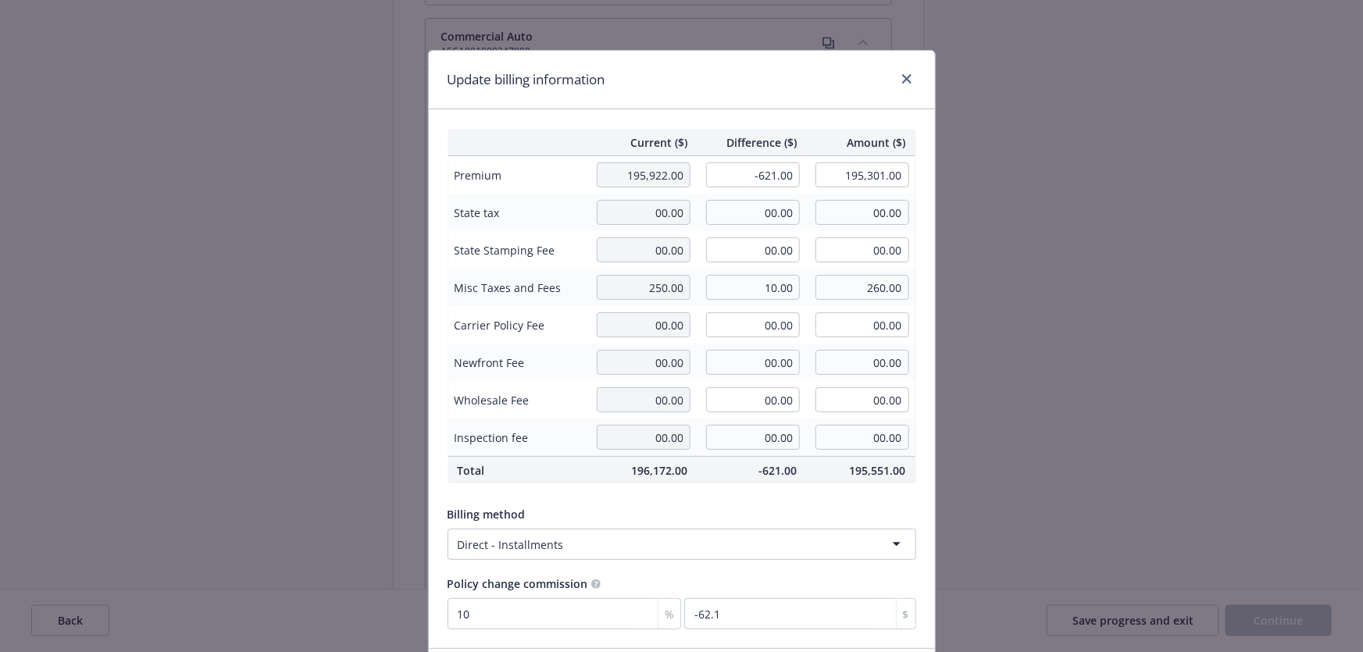
click at [836, 506] on div "Billing method" at bounding box center [681, 514] width 468 height 16
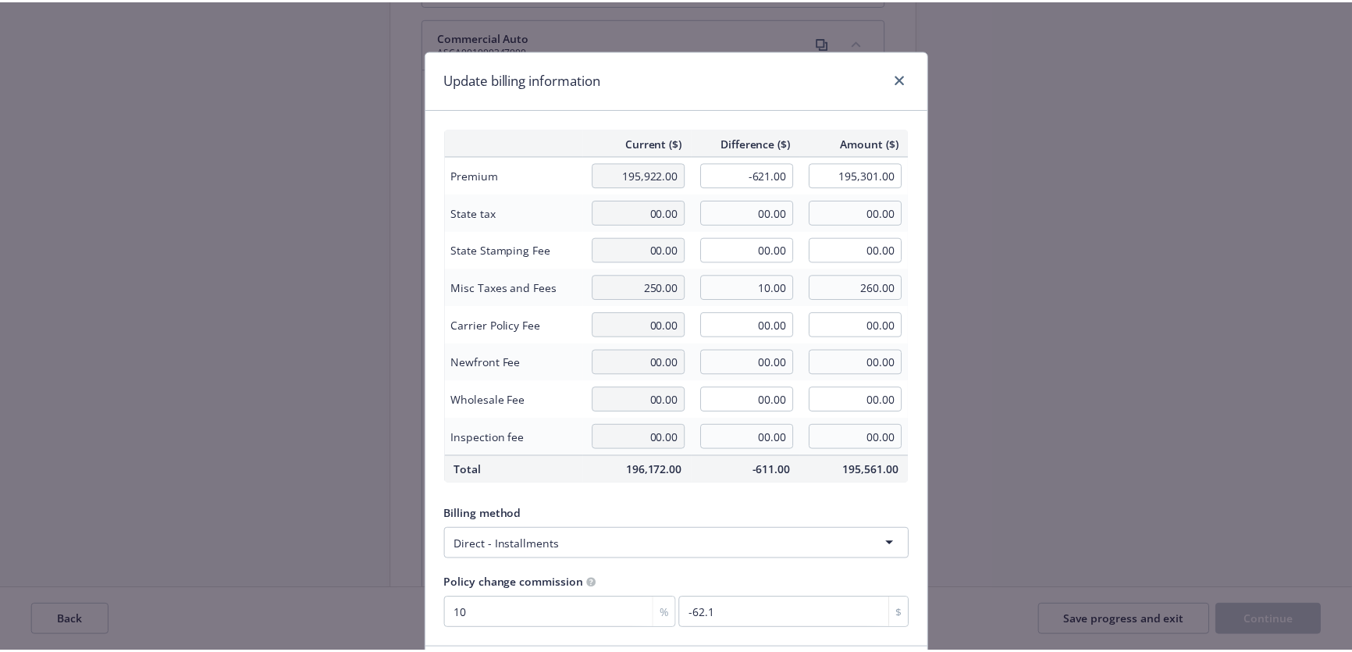
scroll to position [116, 0]
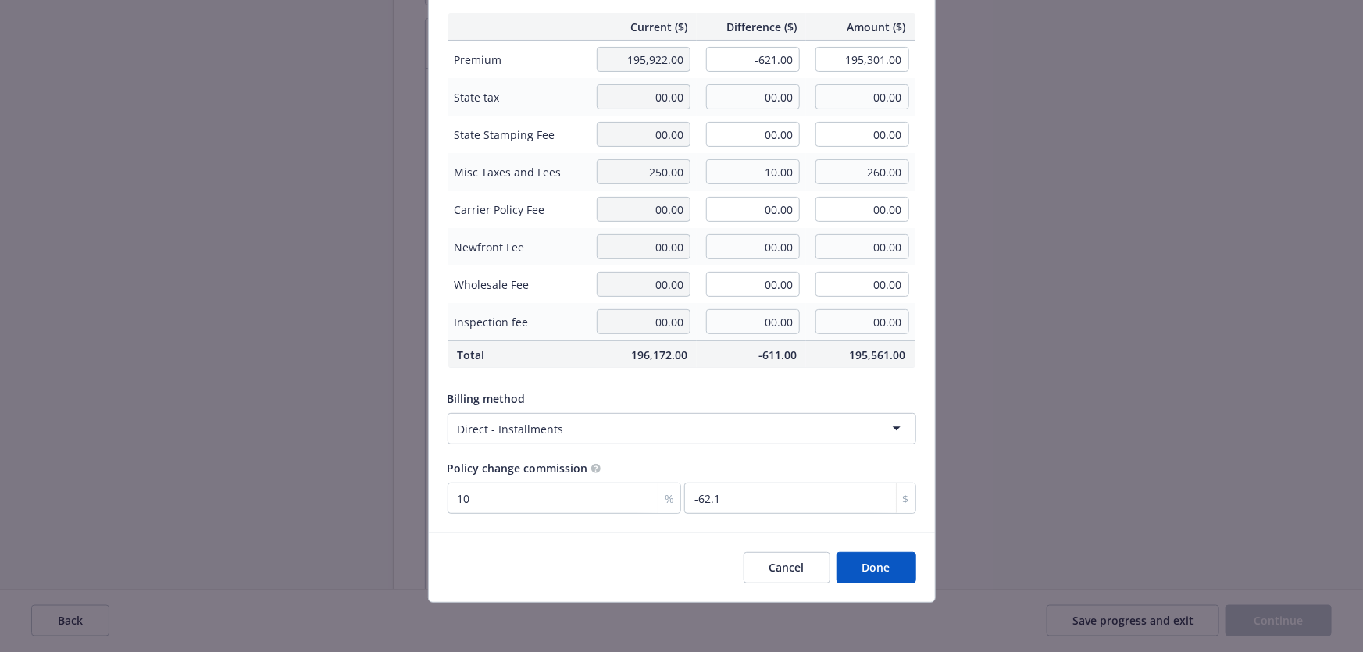
click at [863, 568] on button "Done" at bounding box center [876, 567] width 80 height 31
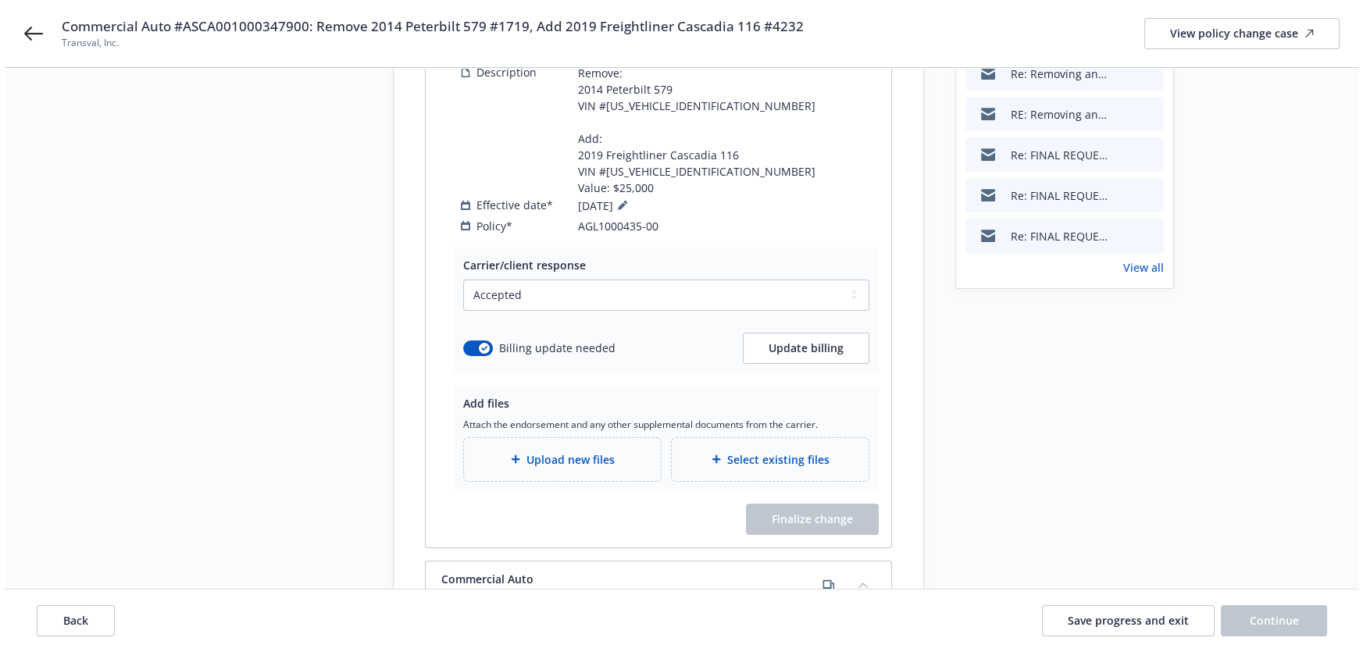
scroll to position [257, 0]
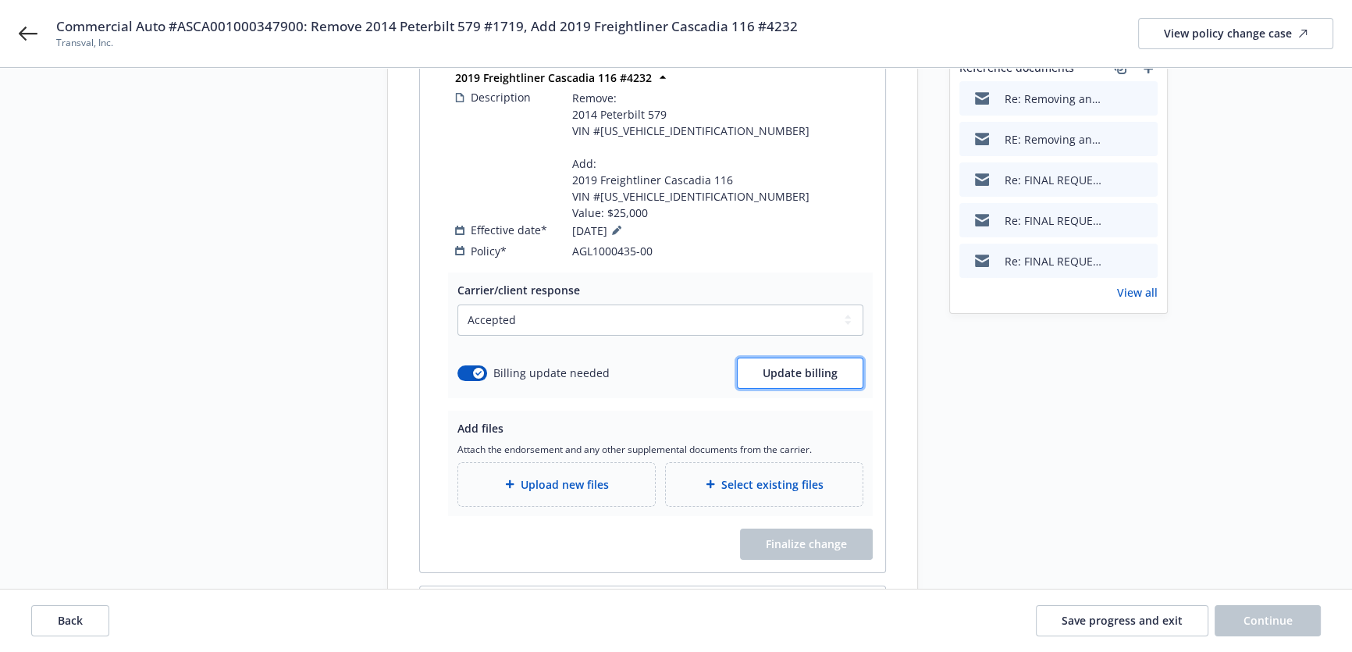
click at [795, 365] on span "Update billing" at bounding box center [800, 372] width 75 height 15
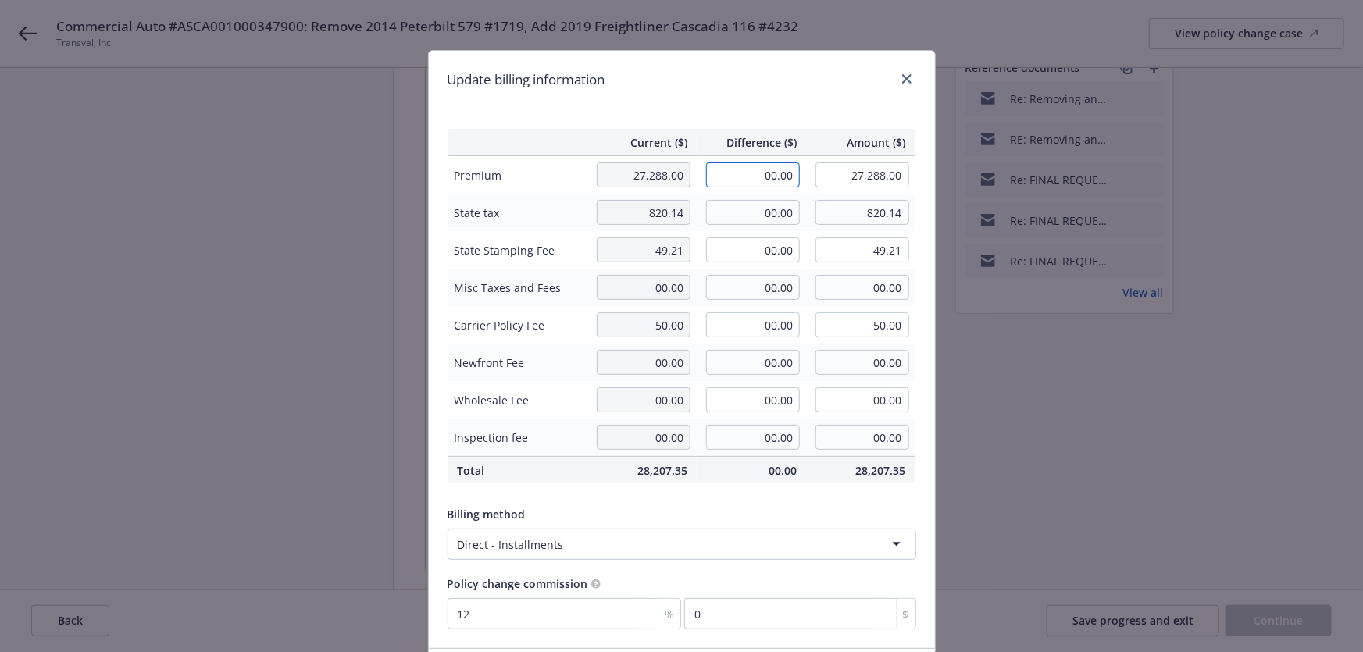
click at [776, 182] on input "00.00" at bounding box center [753, 174] width 94 height 25
click at [761, 508] on div "Billing method" at bounding box center [681, 514] width 468 height 16
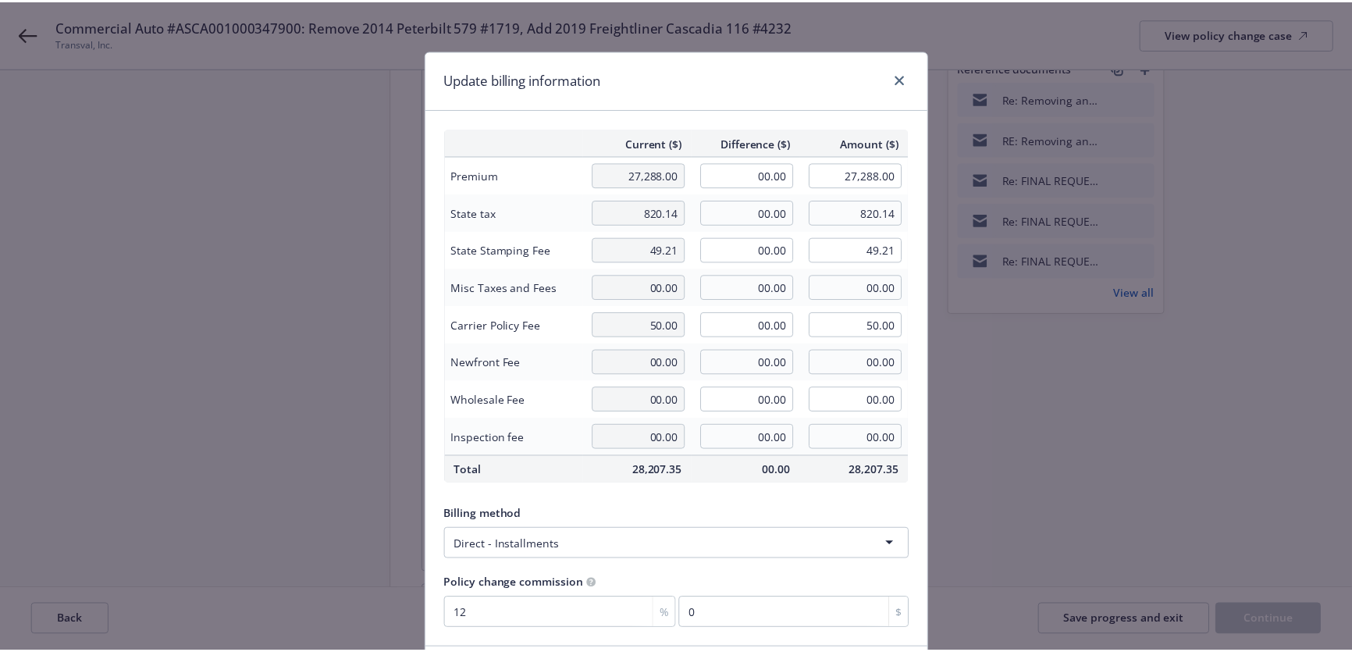
scroll to position [116, 0]
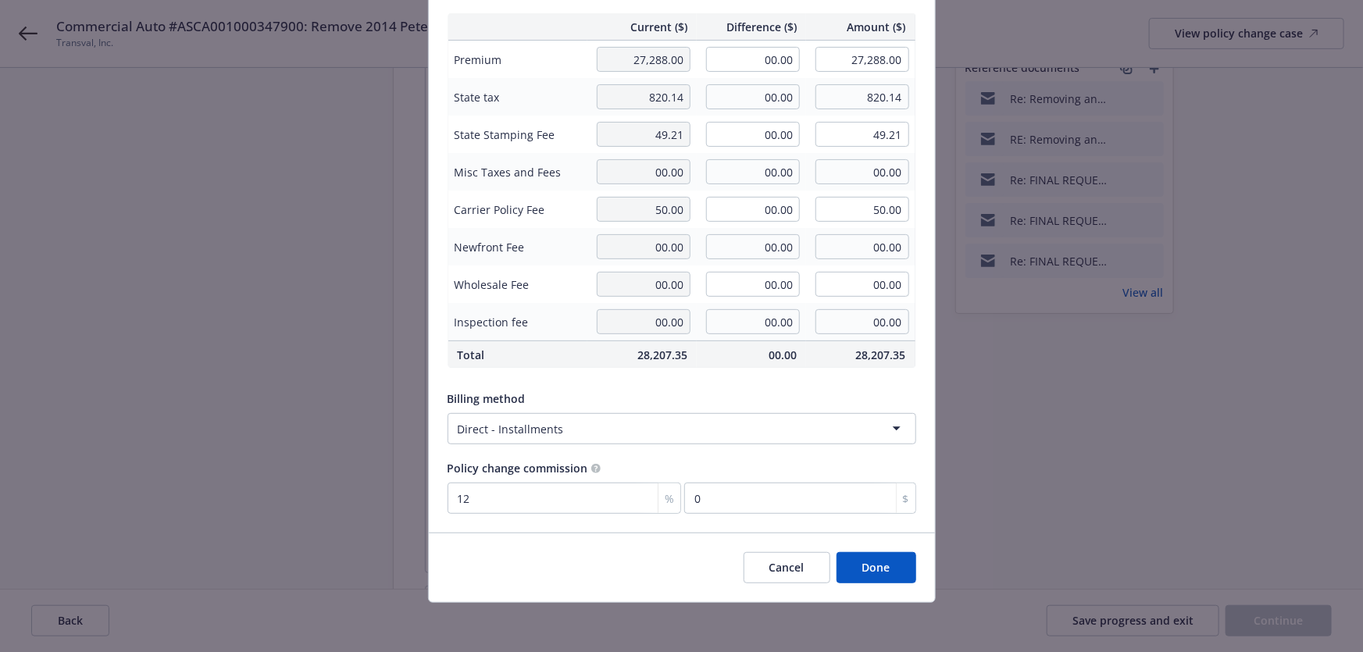
click at [887, 575] on button "Done" at bounding box center [876, 567] width 80 height 31
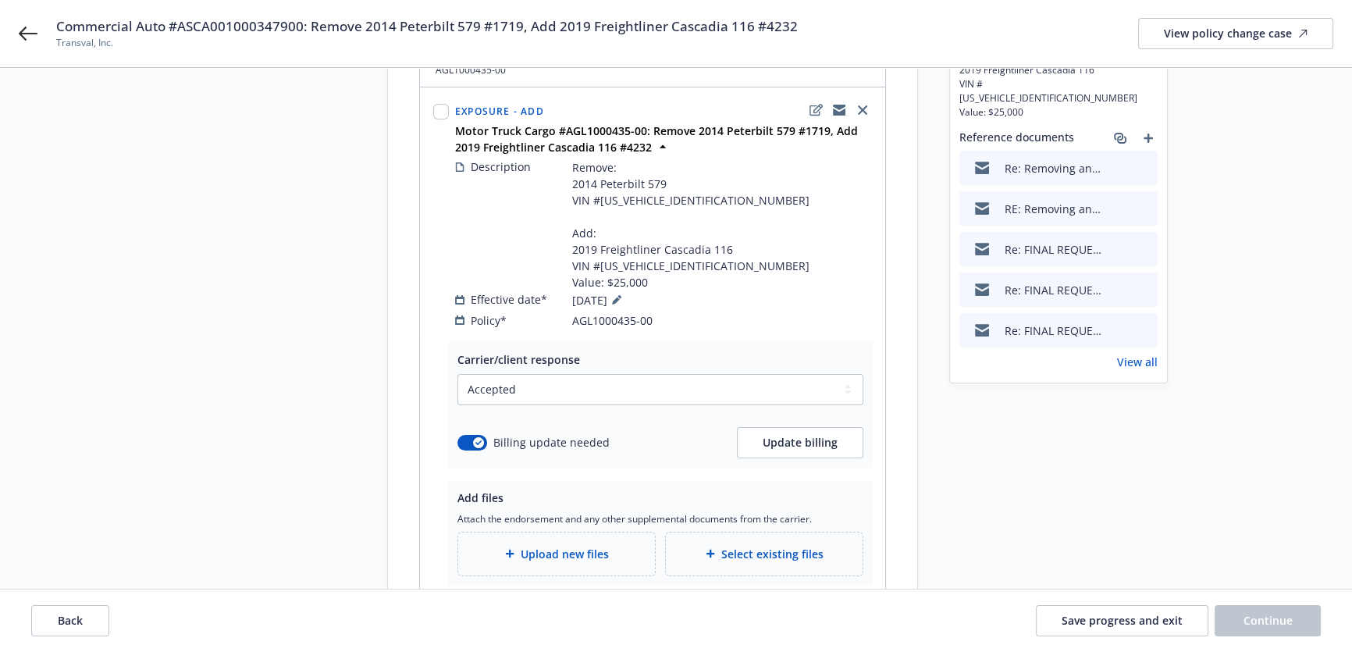
scroll to position [186, 0]
click at [466, 437] on div "Billing update needed Update billing" at bounding box center [661, 444] width 406 height 31
click at [476, 439] on div "button" at bounding box center [478, 444] width 11 height 11
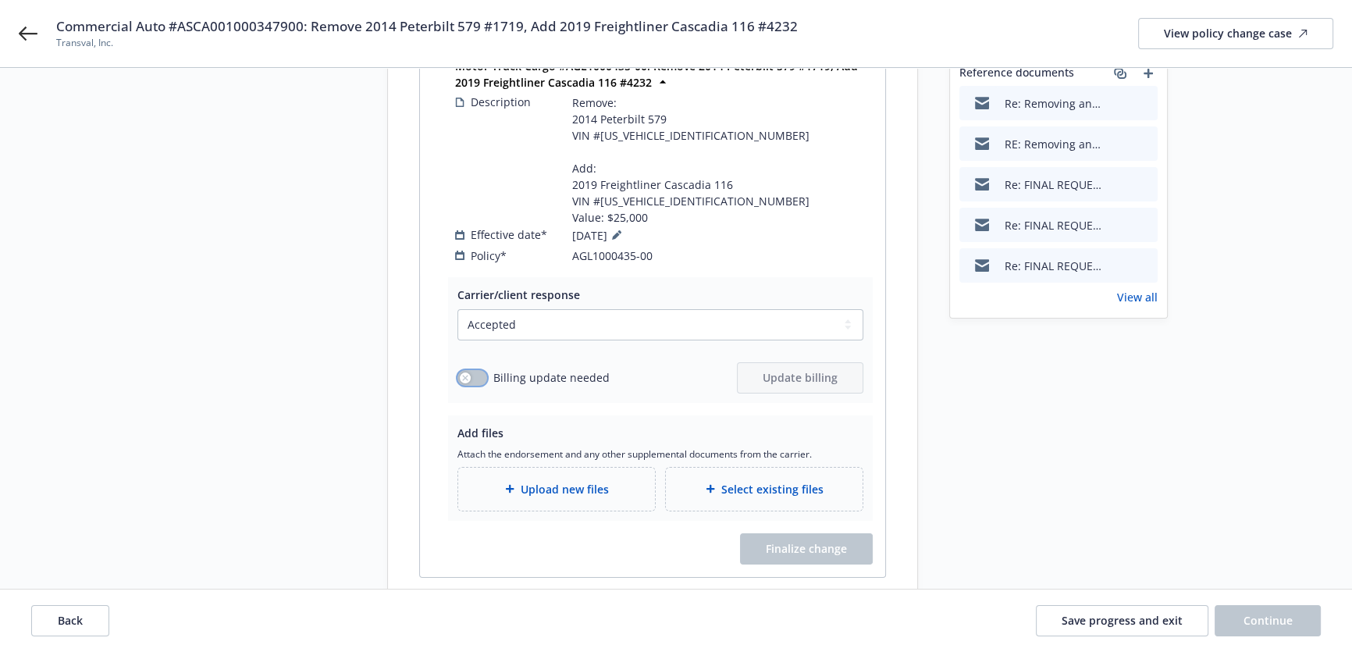
scroll to position [257, 0]
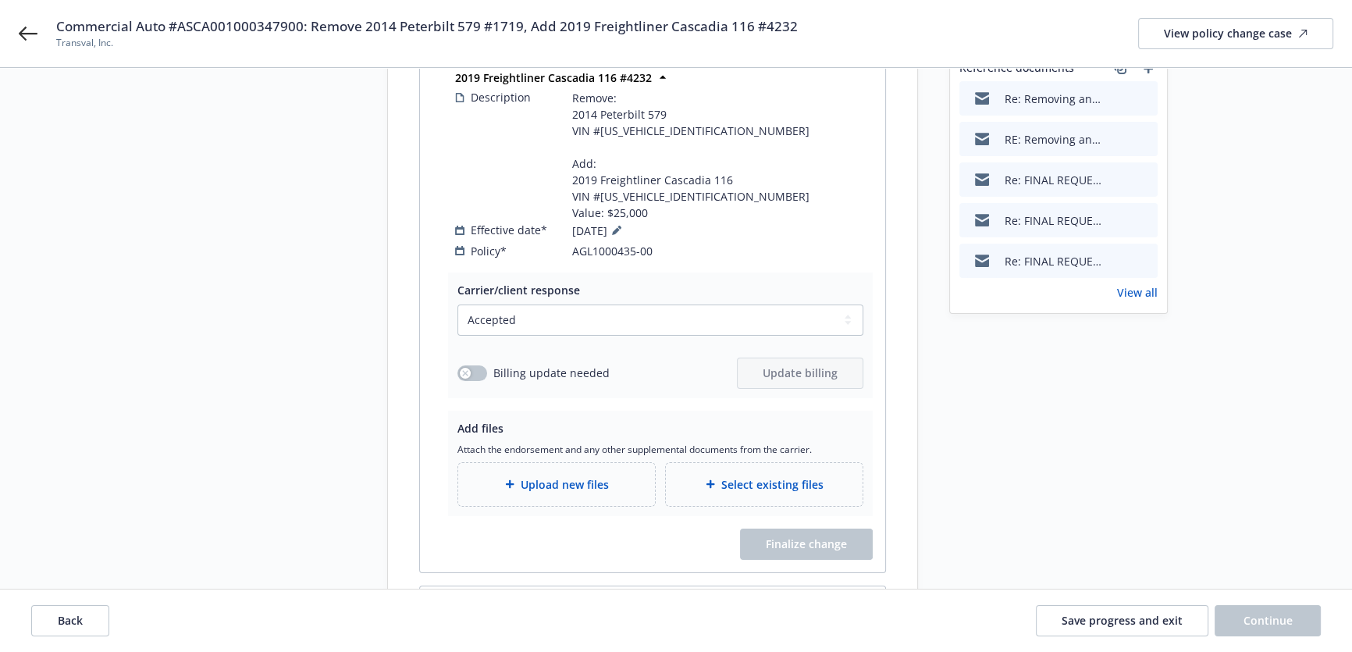
click at [589, 476] on span "Upload new files" at bounding box center [565, 484] width 88 height 16
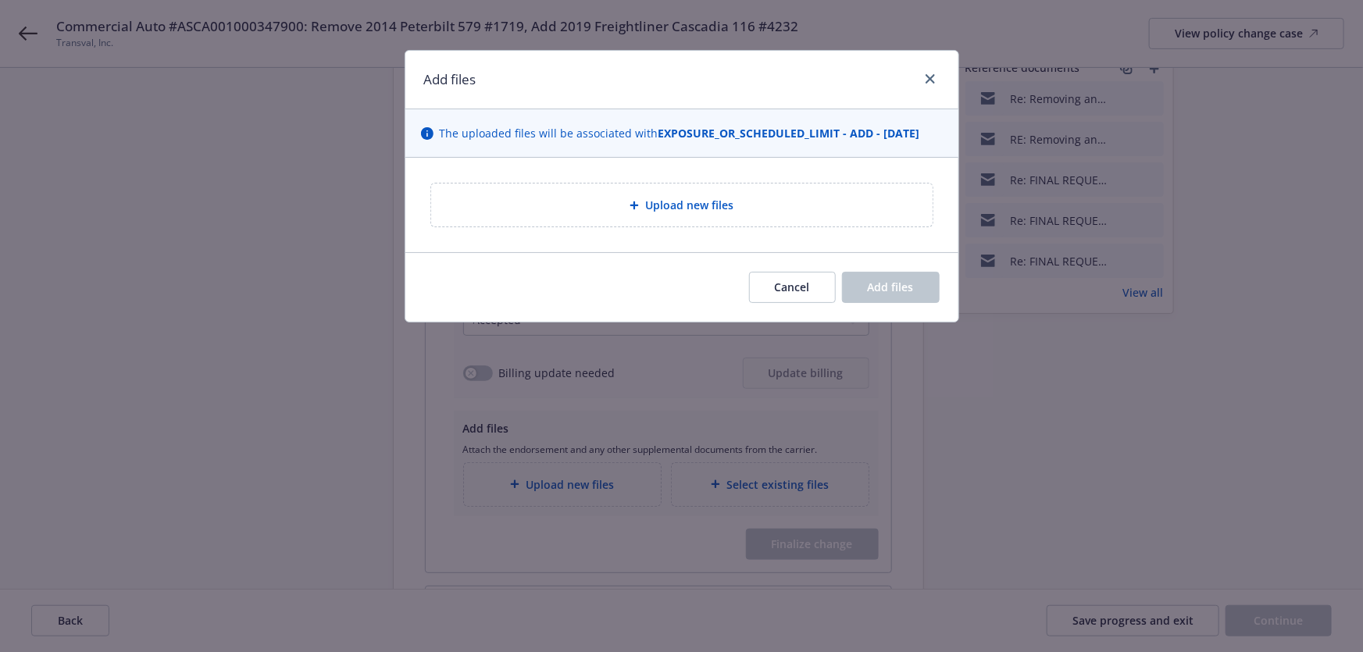
click at [581, 198] on div "Upload new files" at bounding box center [681, 205] width 476 height 18
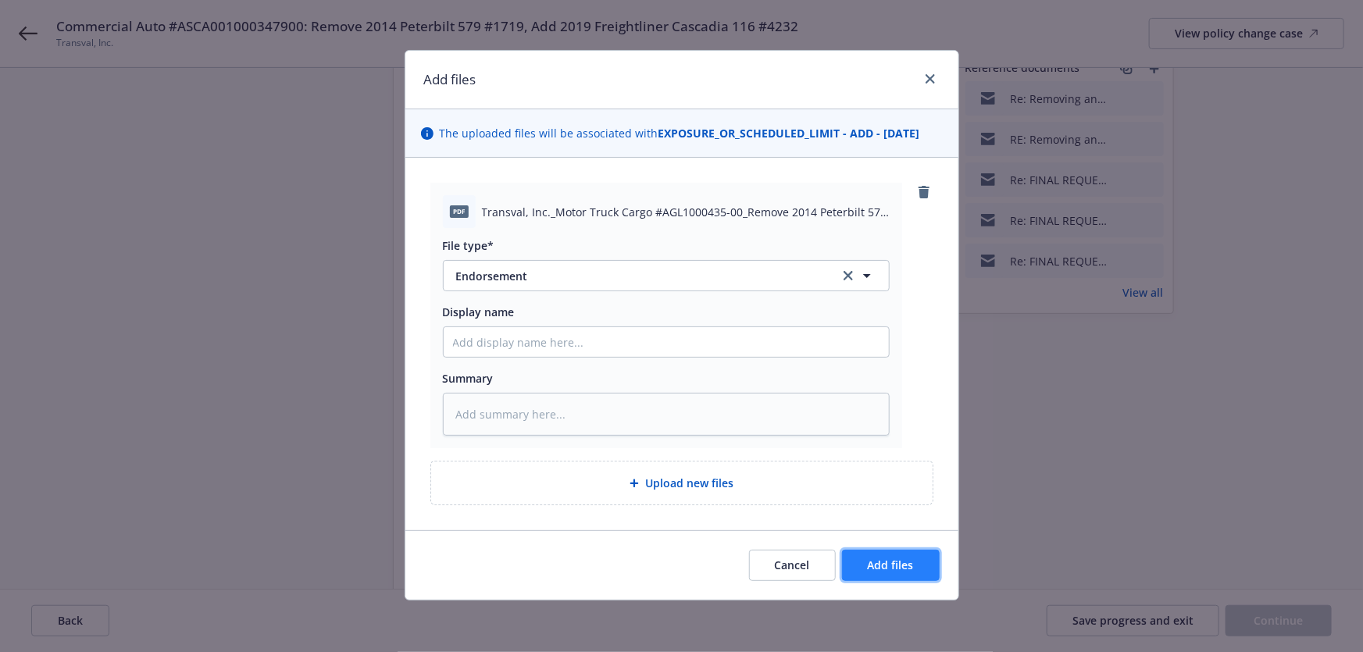
click at [906, 563] on span "Add files" at bounding box center [890, 564] width 46 height 15
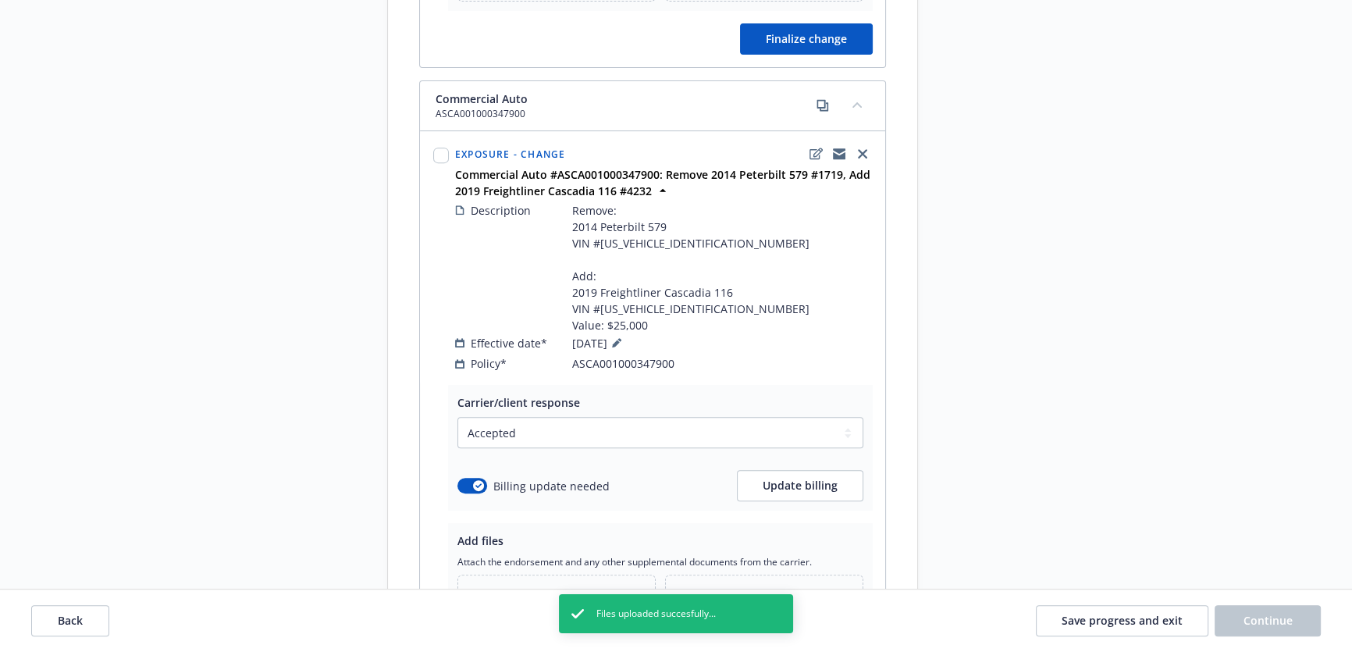
scroll to position [952, 0]
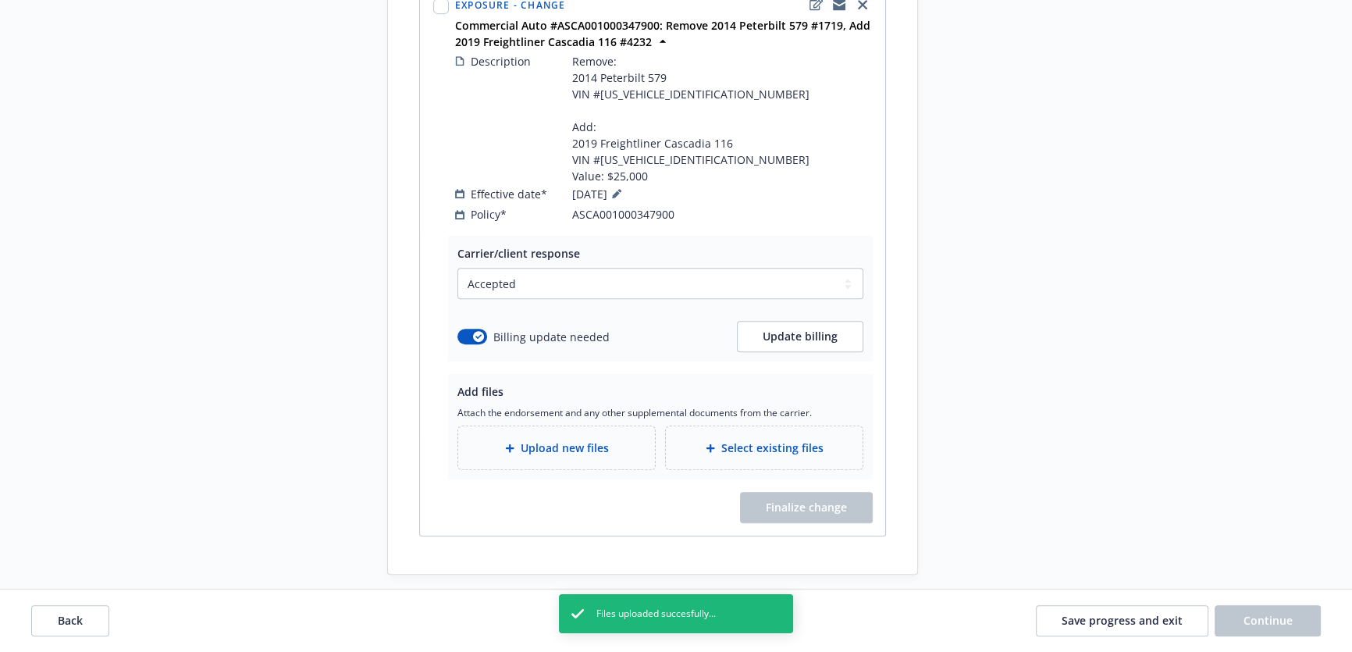
click at [614, 439] on div "Upload new files" at bounding box center [557, 448] width 172 height 18
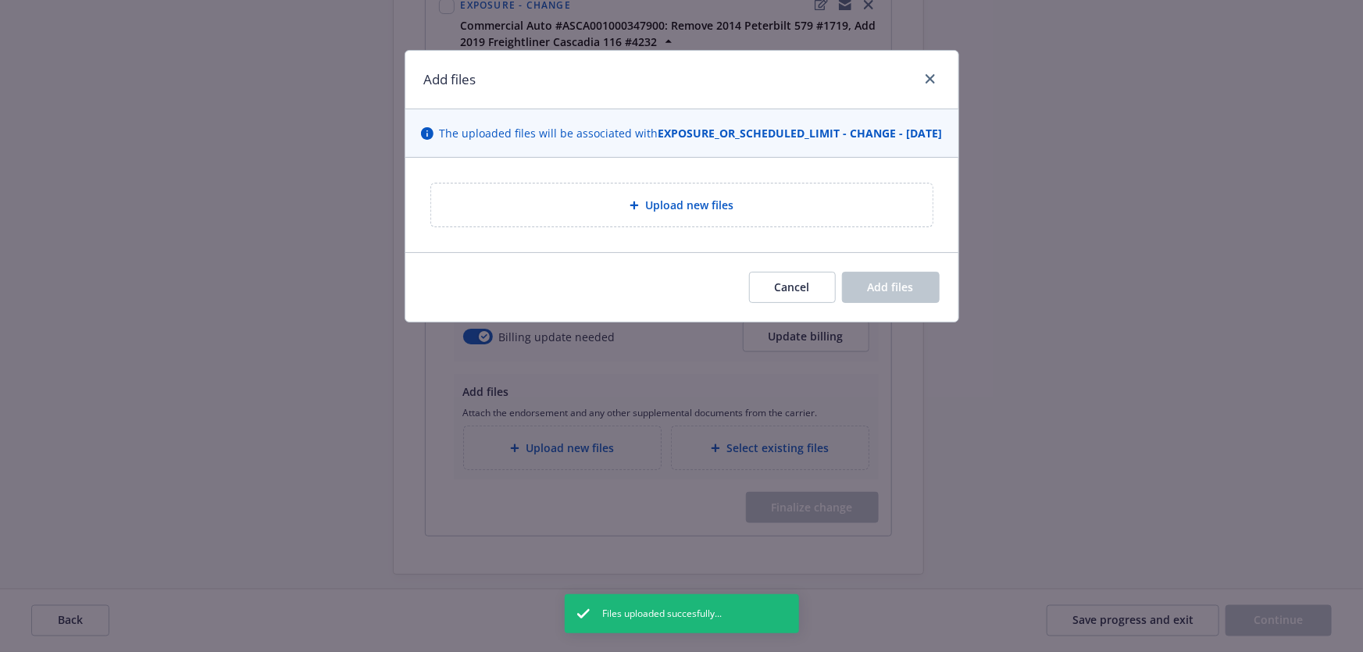
click at [613, 214] on div "Upload new files" at bounding box center [681, 205] width 476 height 18
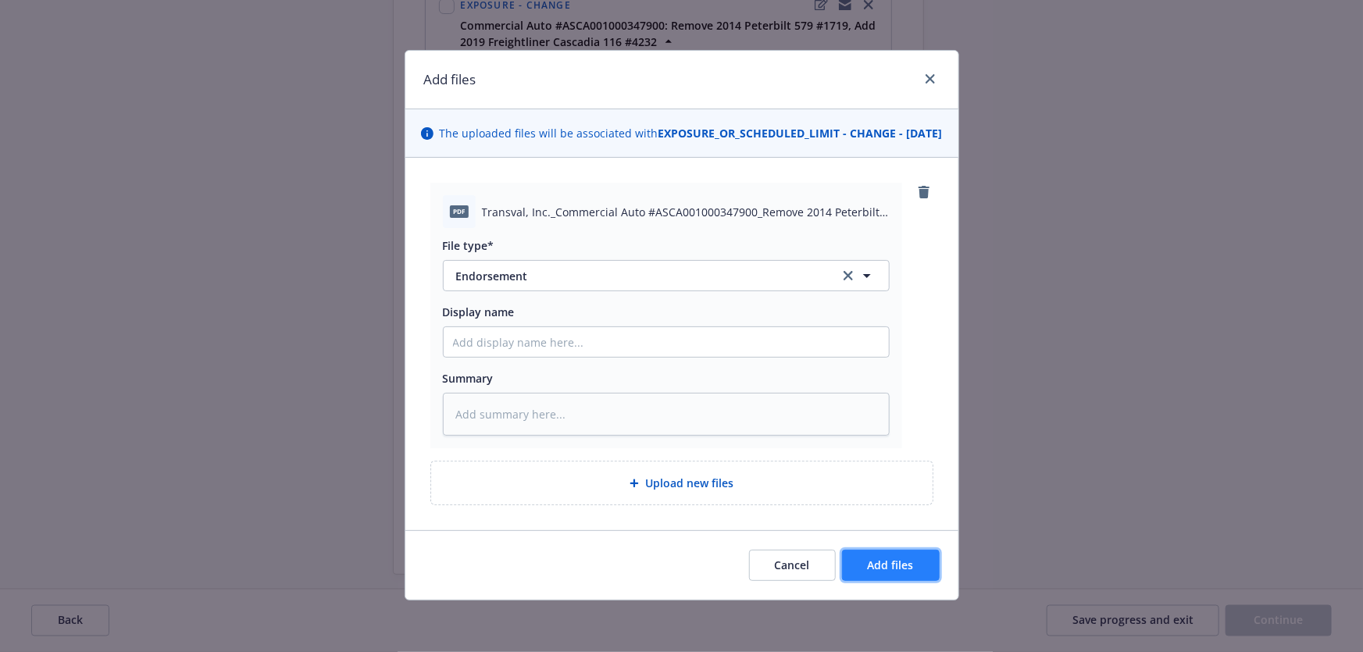
click at [896, 572] on span "Add files" at bounding box center [890, 564] width 46 height 15
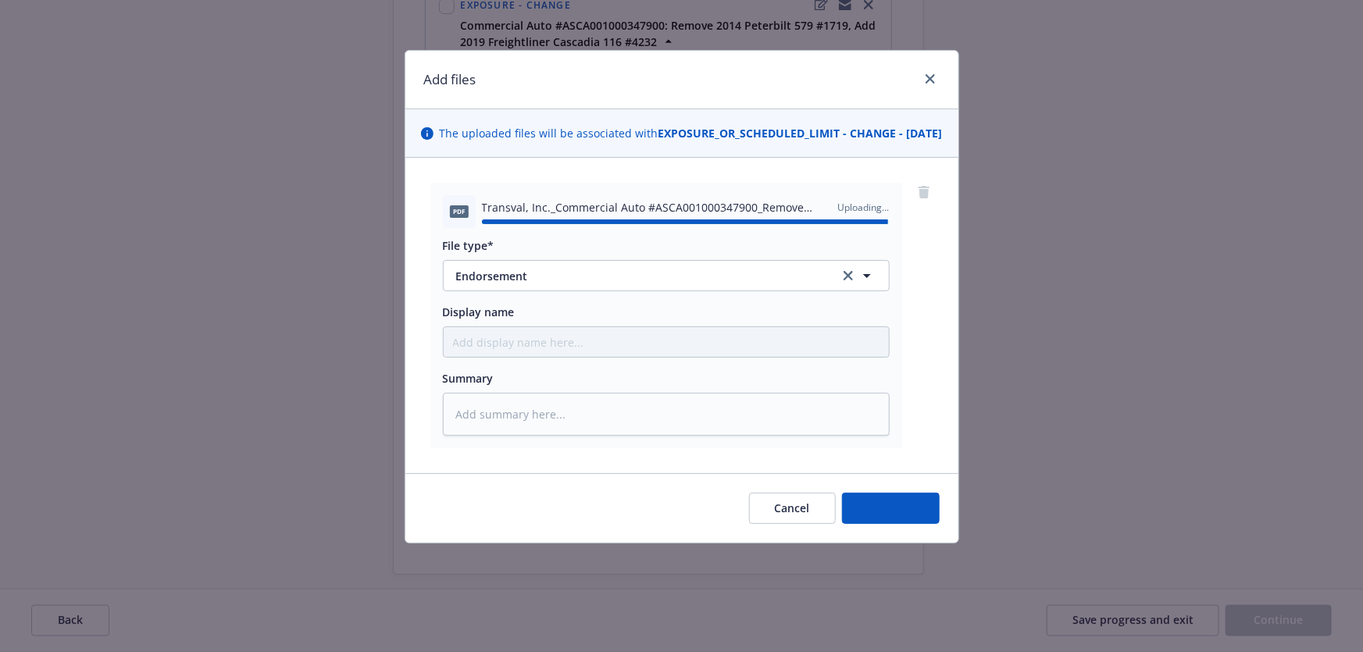
type textarea "x"
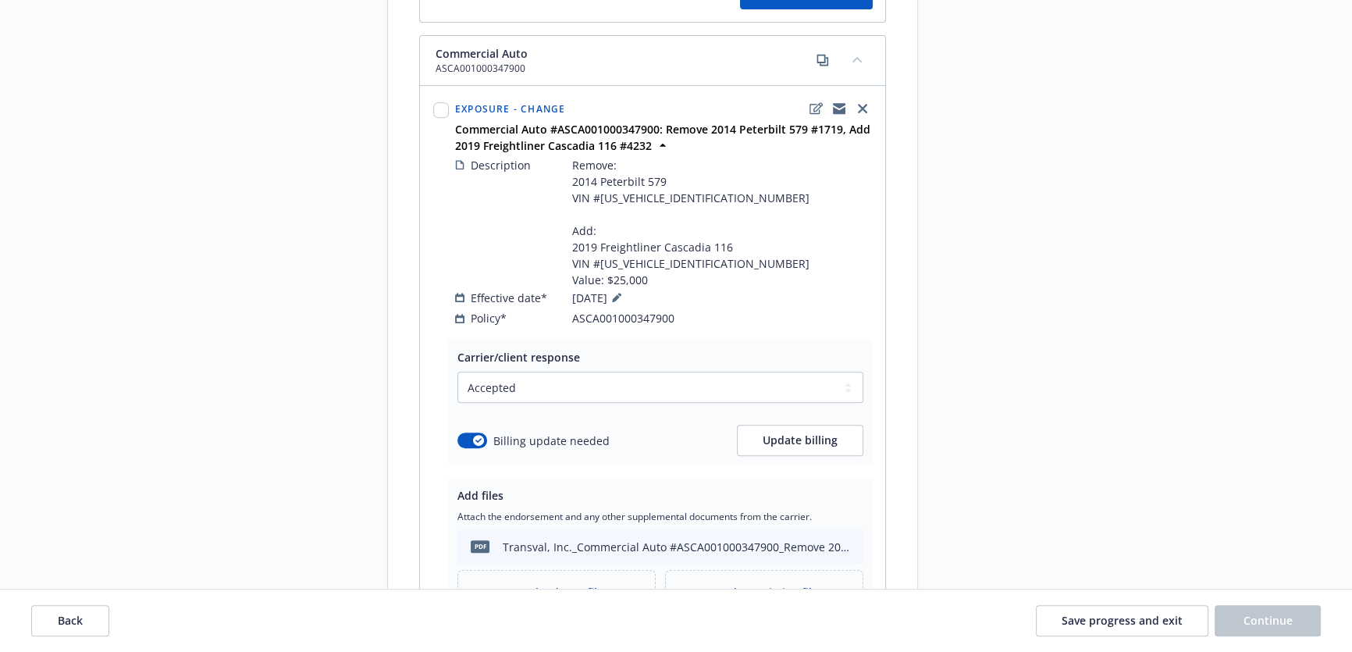
scroll to position [668, 0]
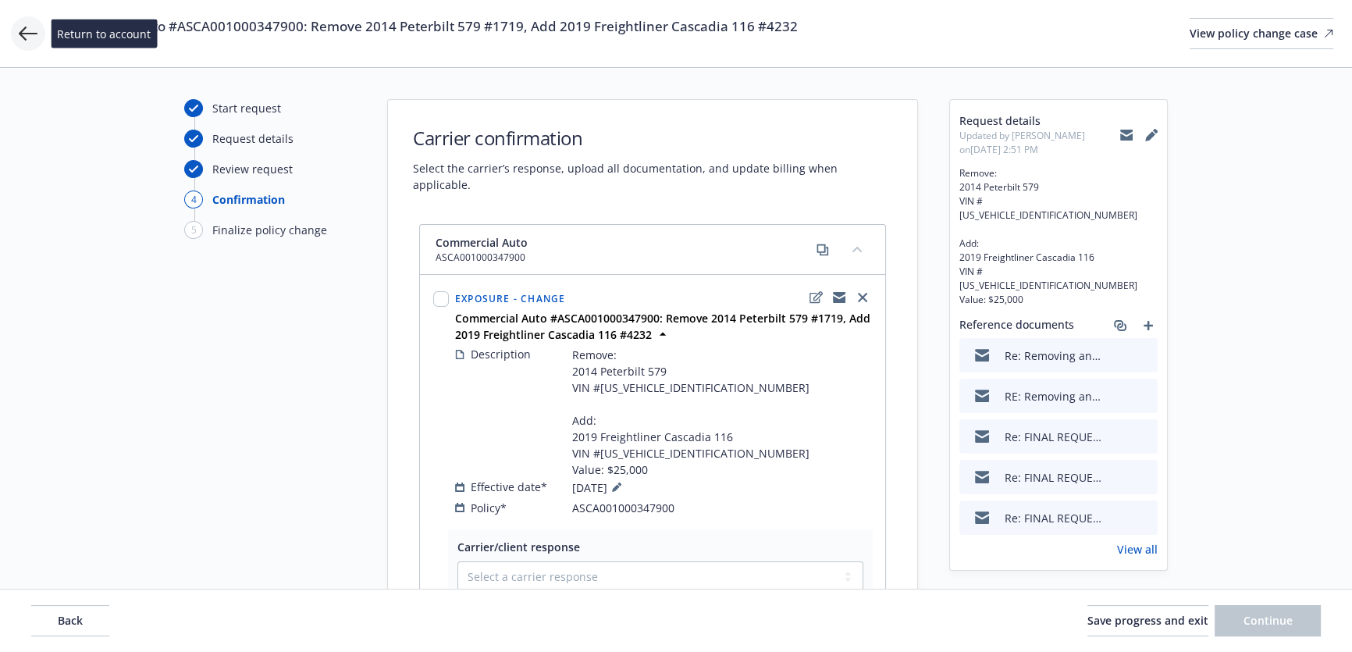
click at [30, 31] on icon at bounding box center [28, 33] width 19 height 19
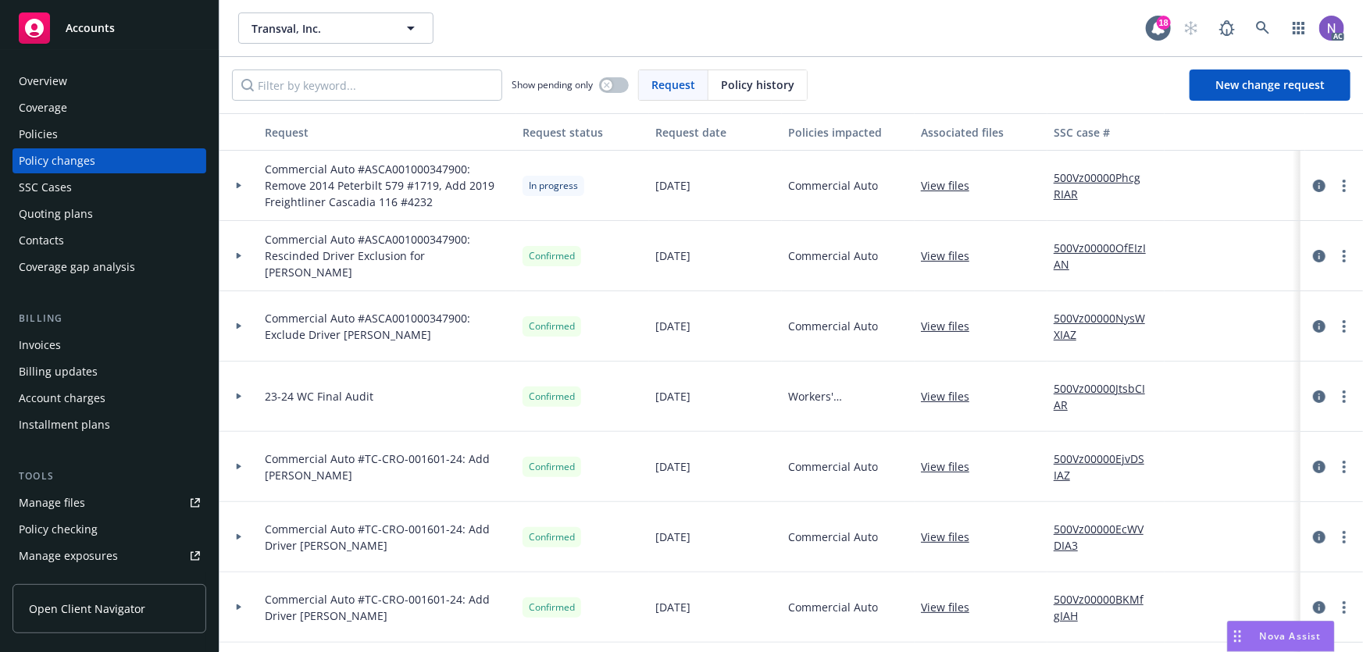
drag, startPoint x: 132, startPoint y: 134, endPoint x: 153, endPoint y: 146, distance: 24.1
click at [132, 134] on div "Policies" at bounding box center [109, 134] width 181 height 25
